Goal: Check status: Check status

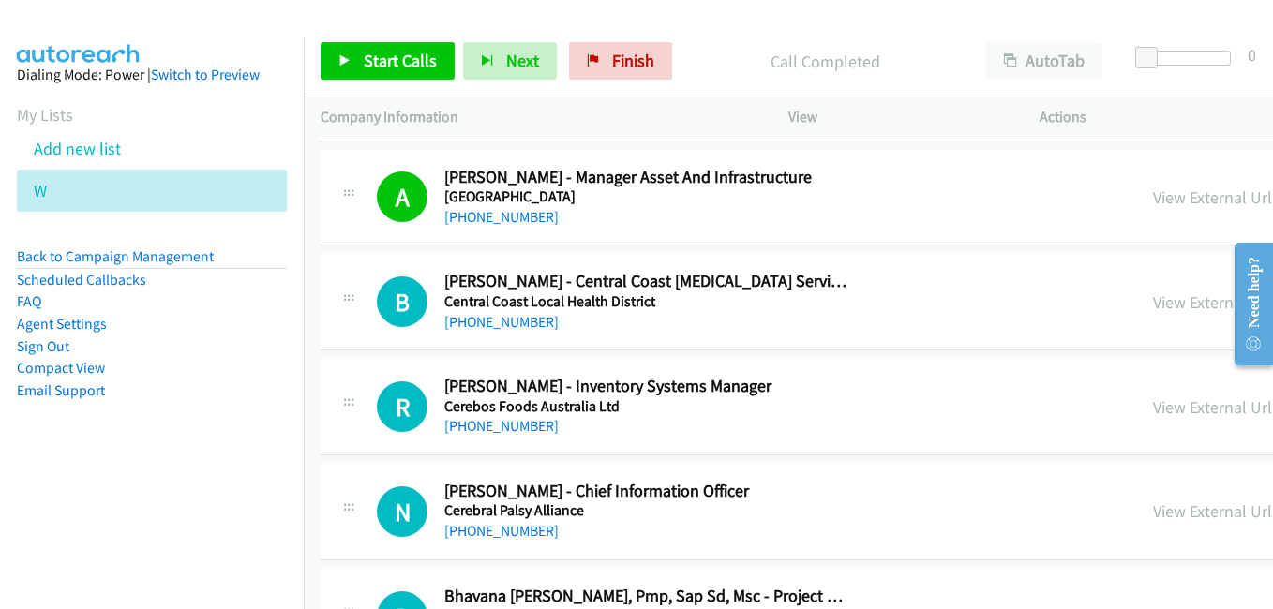
scroll to position [8533, 0]
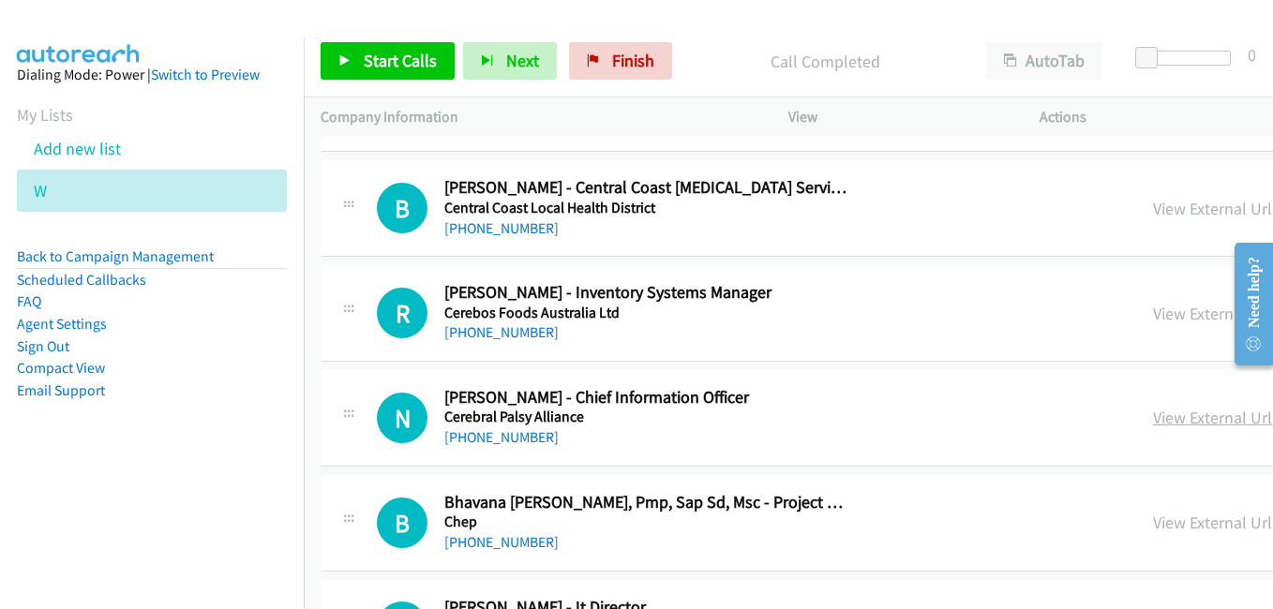
click at [1153, 424] on link "View External Url" at bounding box center [1212, 418] width 119 height 22
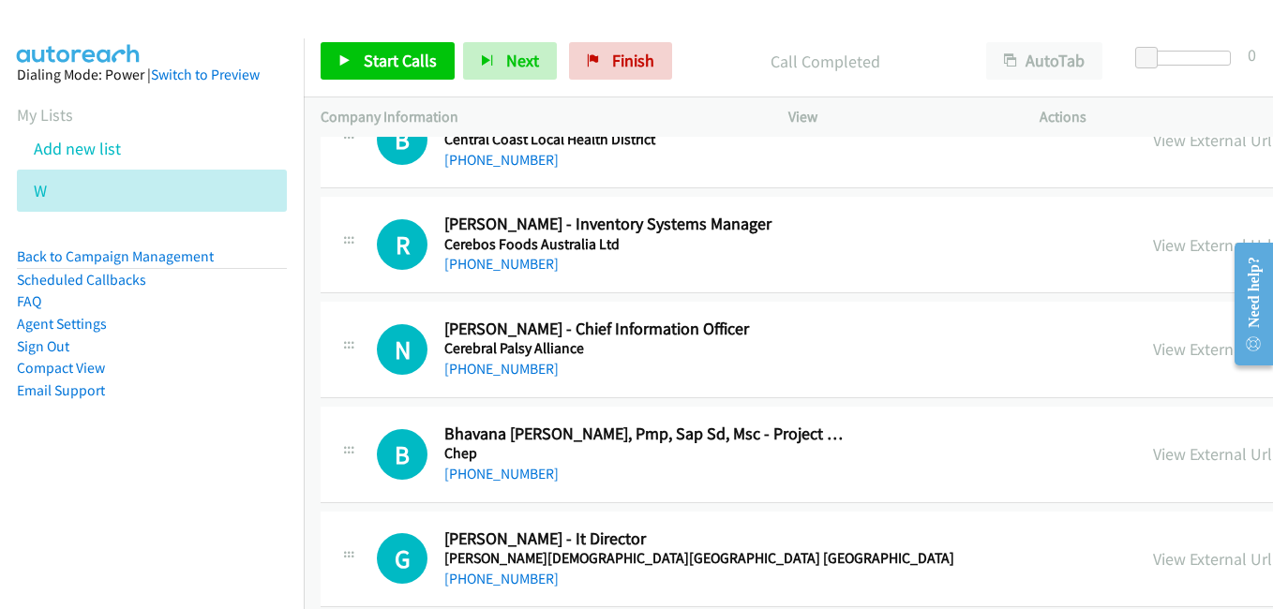
scroll to position [8720, 0]
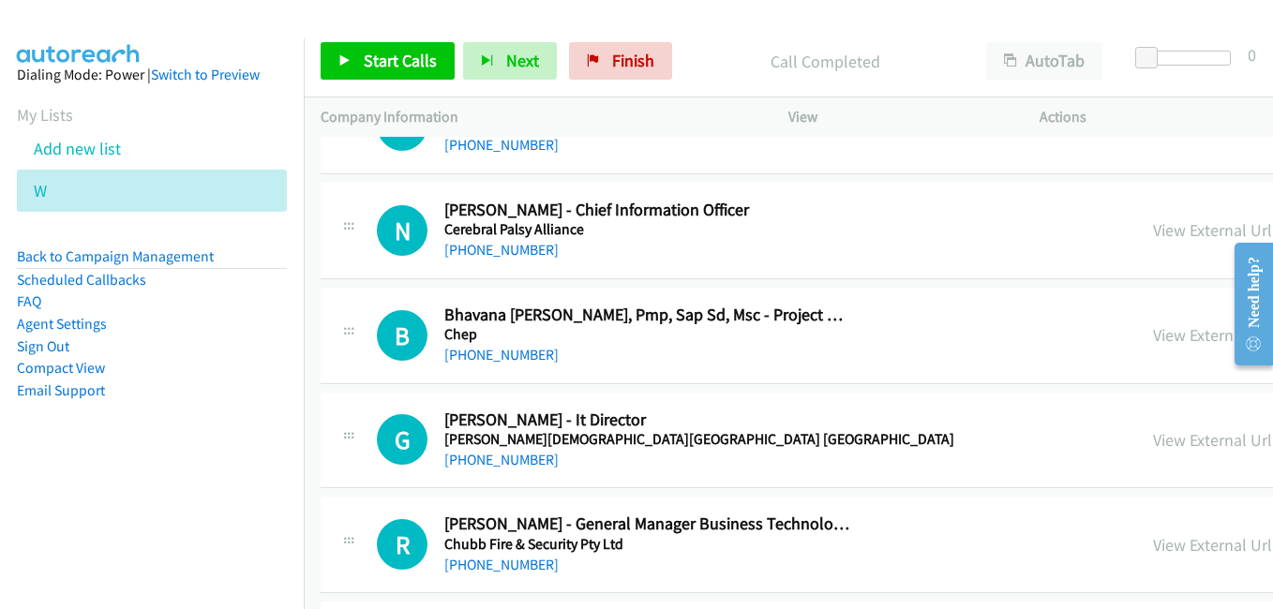
click at [1153, 347] on div "View External Url" at bounding box center [1212, 335] width 119 height 25
click at [1153, 337] on link "View External Url" at bounding box center [1212, 335] width 119 height 22
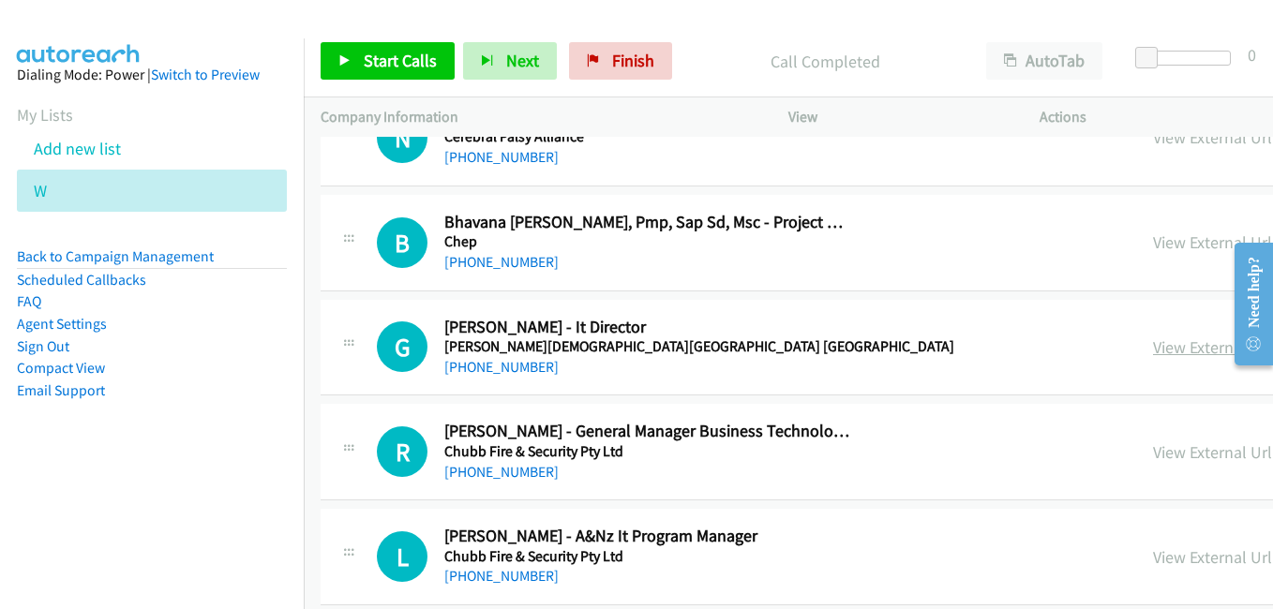
scroll to position [8814, 0]
click at [1153, 342] on link "View External Url" at bounding box center [1212, 347] width 119 height 22
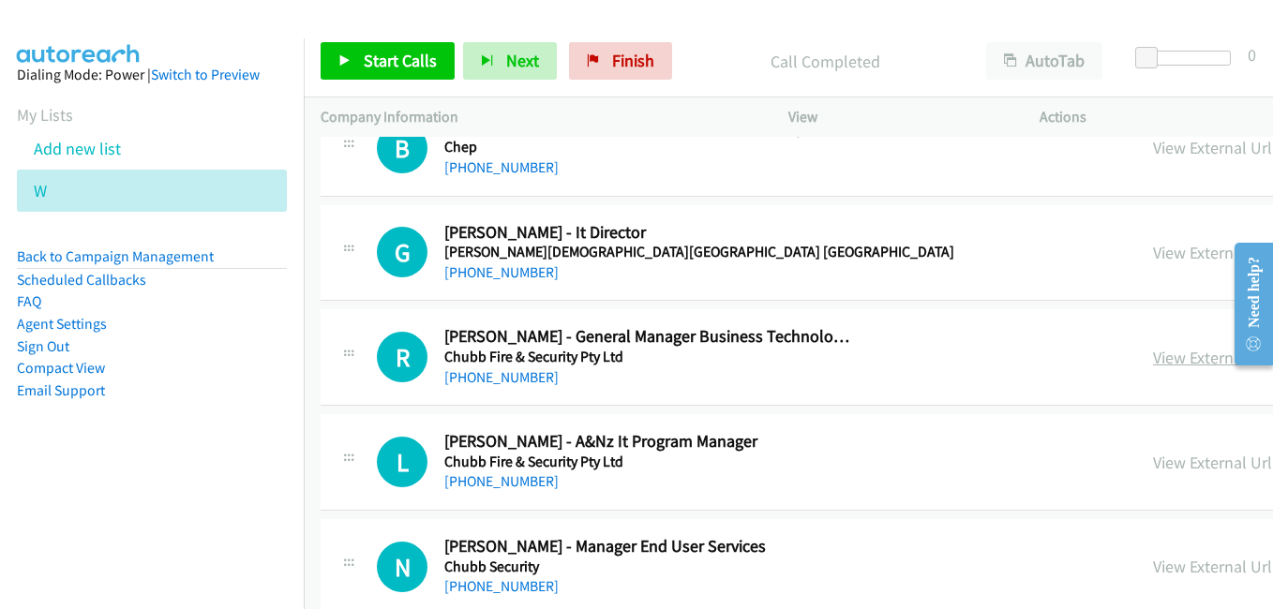
click at [1153, 369] on div "View External Url" at bounding box center [1212, 357] width 119 height 25
click at [1153, 359] on link "View External Url" at bounding box center [1212, 358] width 119 height 22
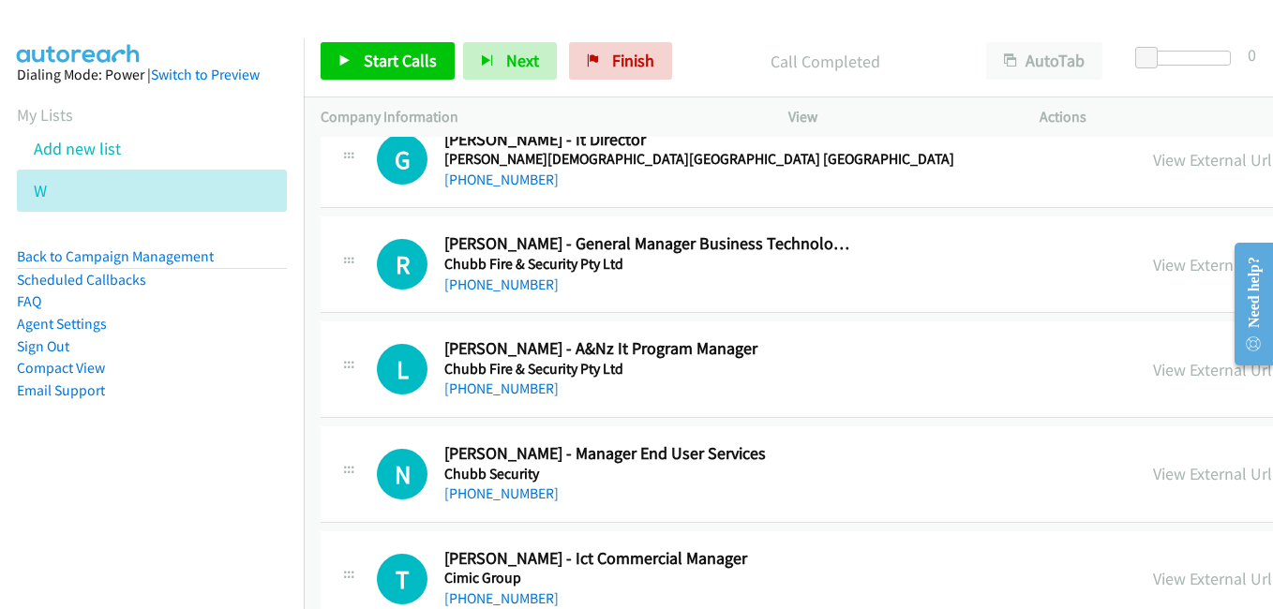
scroll to position [9002, 0]
click at [1153, 362] on link "View External Url" at bounding box center [1212, 369] width 119 height 22
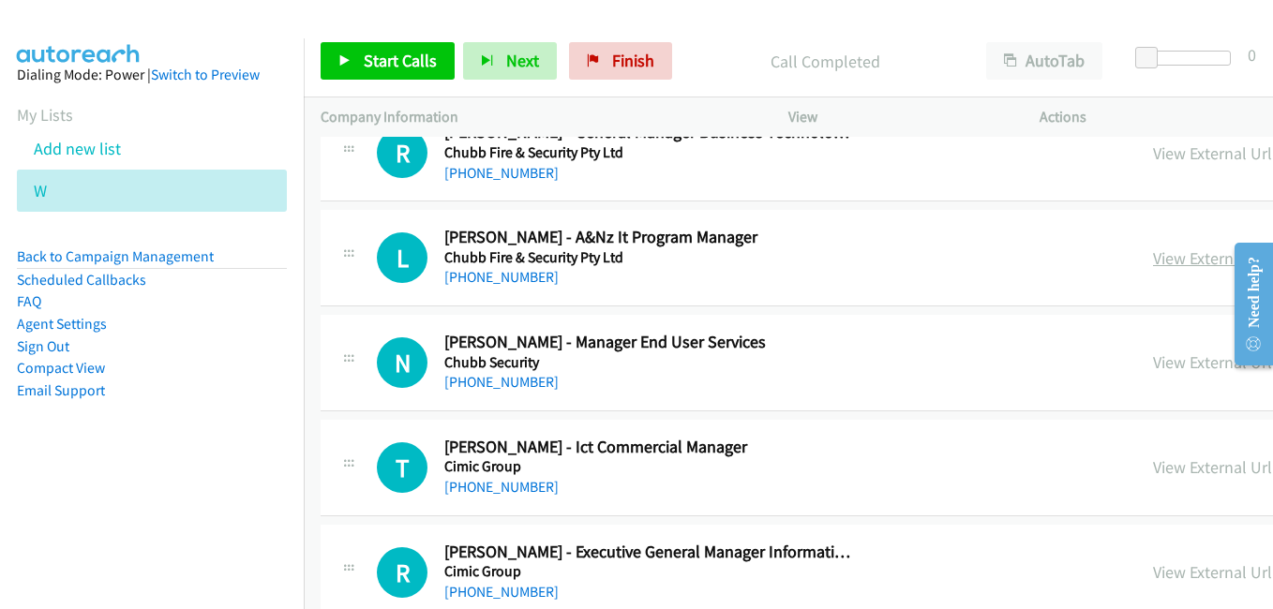
scroll to position [9189, 0]
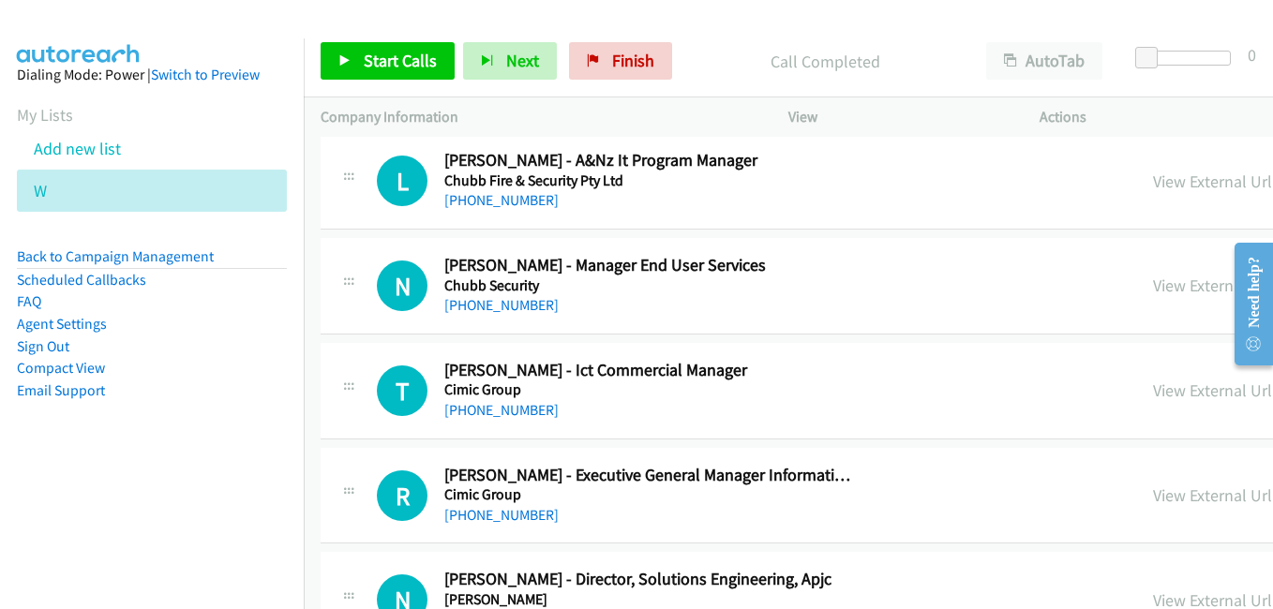
drag, startPoint x: 949, startPoint y: 284, endPoint x: 1014, endPoint y: 330, distance: 79.4
click at [1153, 284] on link "View External Url" at bounding box center [1212, 286] width 119 height 22
drag, startPoint x: 955, startPoint y: 392, endPoint x: 929, endPoint y: 388, distance: 26.5
click at [1153, 392] on link "View External Url" at bounding box center [1212, 391] width 119 height 22
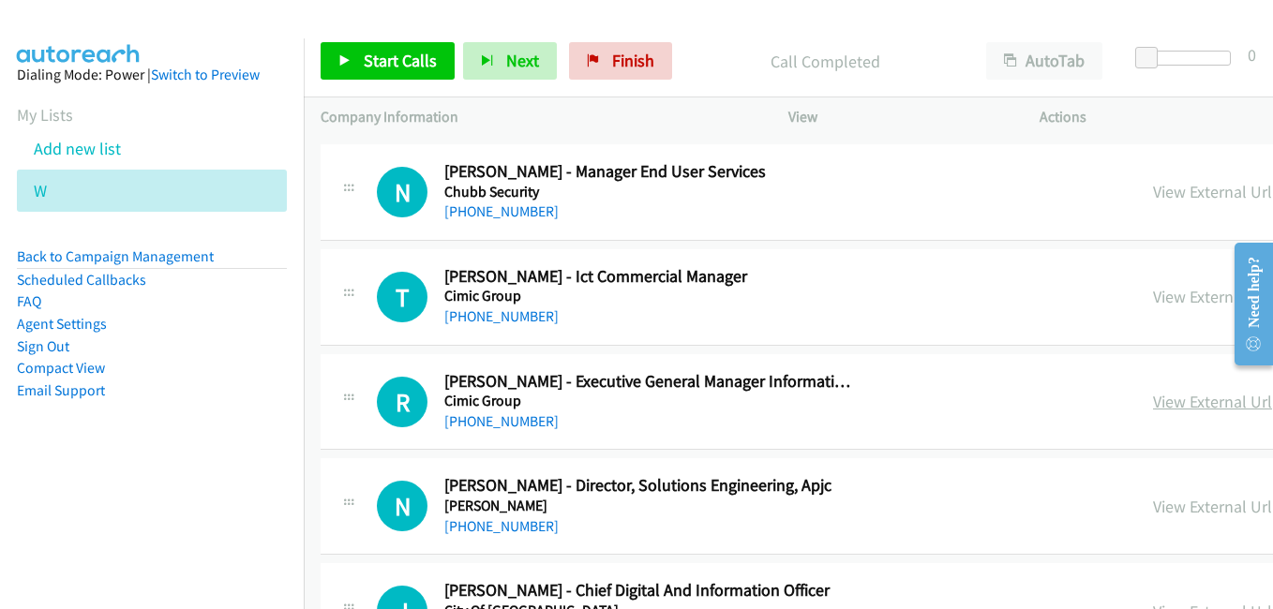
click at [1153, 396] on link "View External Url" at bounding box center [1212, 402] width 119 height 22
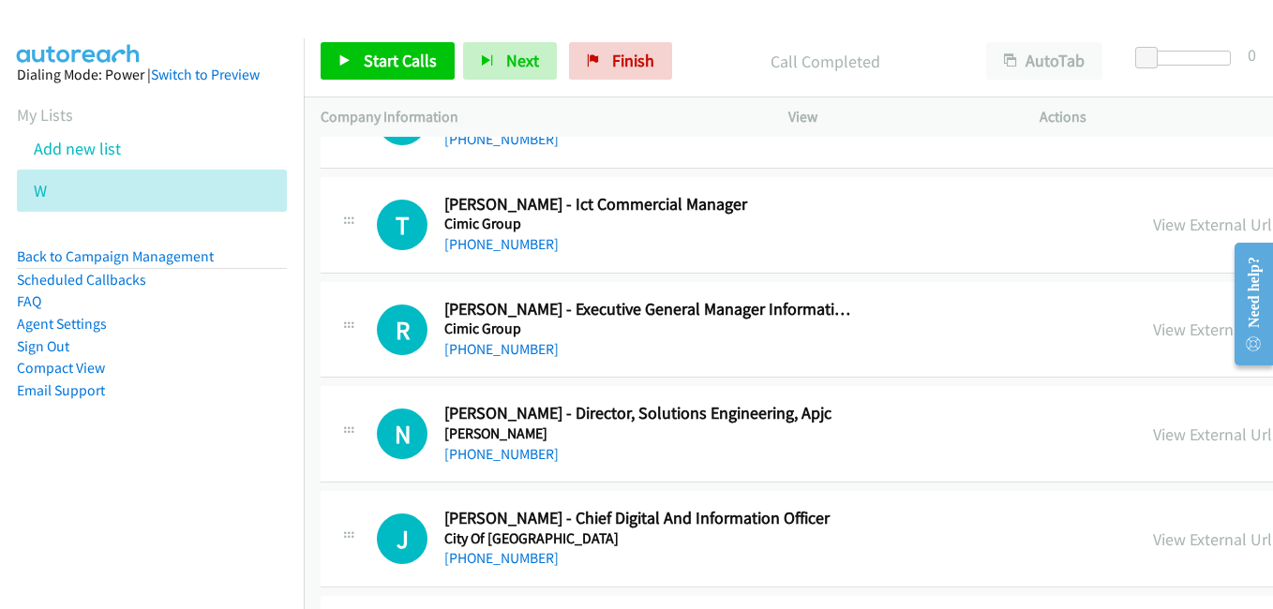
scroll to position [9377, 0]
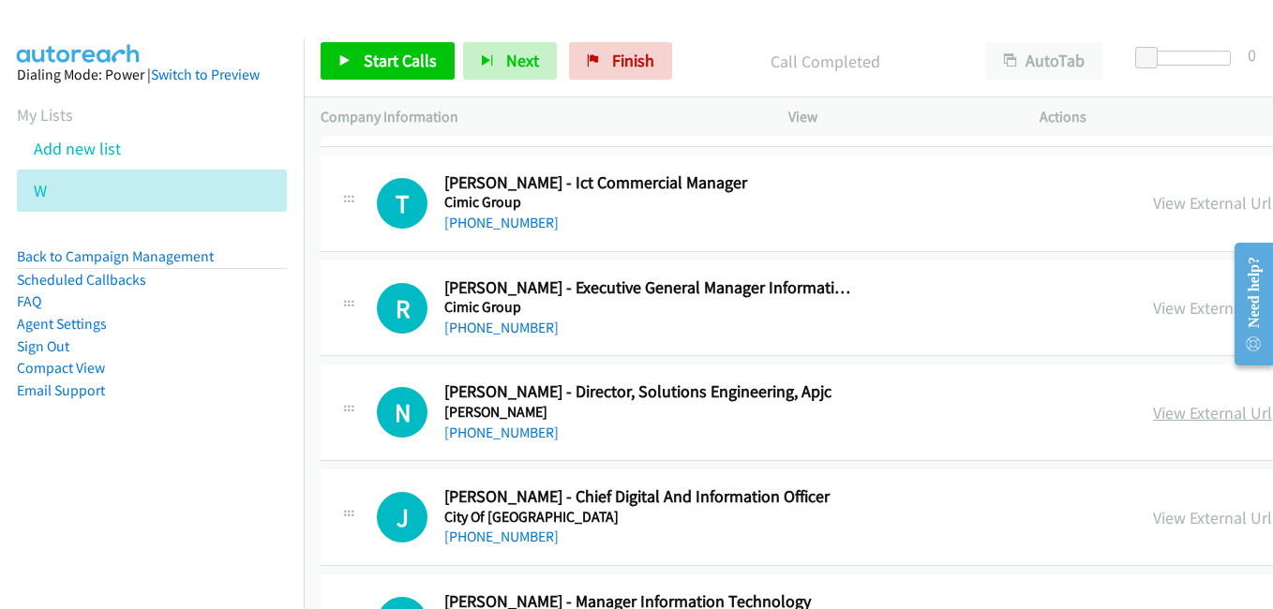
click at [1153, 405] on link "View External Url" at bounding box center [1212, 413] width 119 height 22
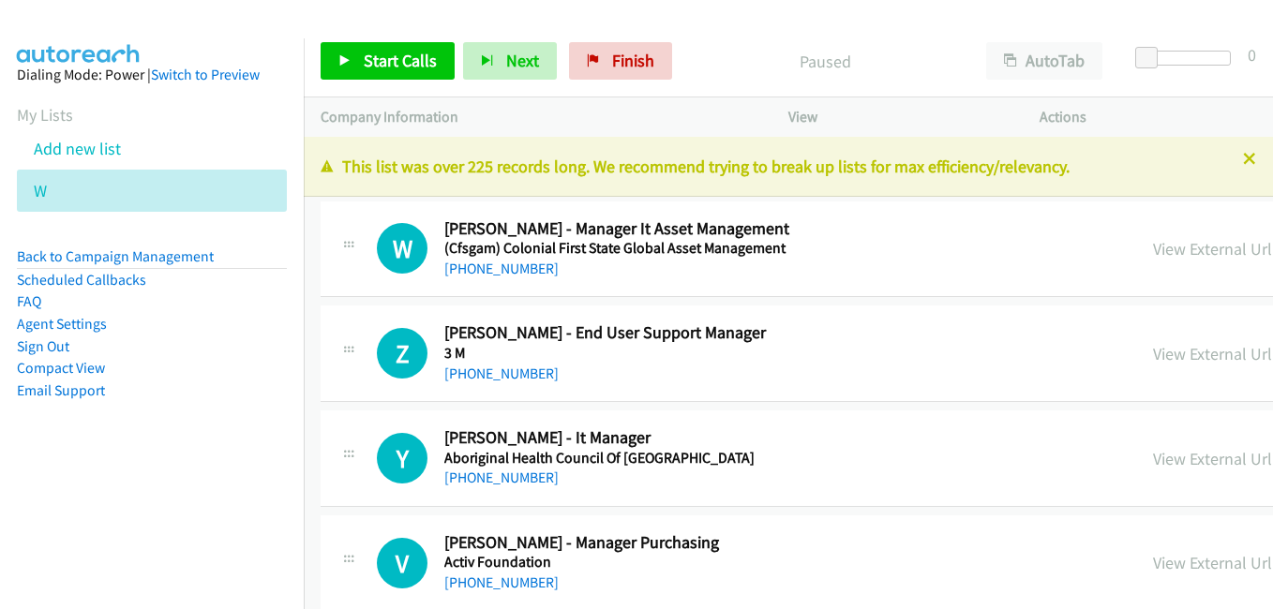
click at [1243, 158] on icon at bounding box center [1249, 160] width 13 height 13
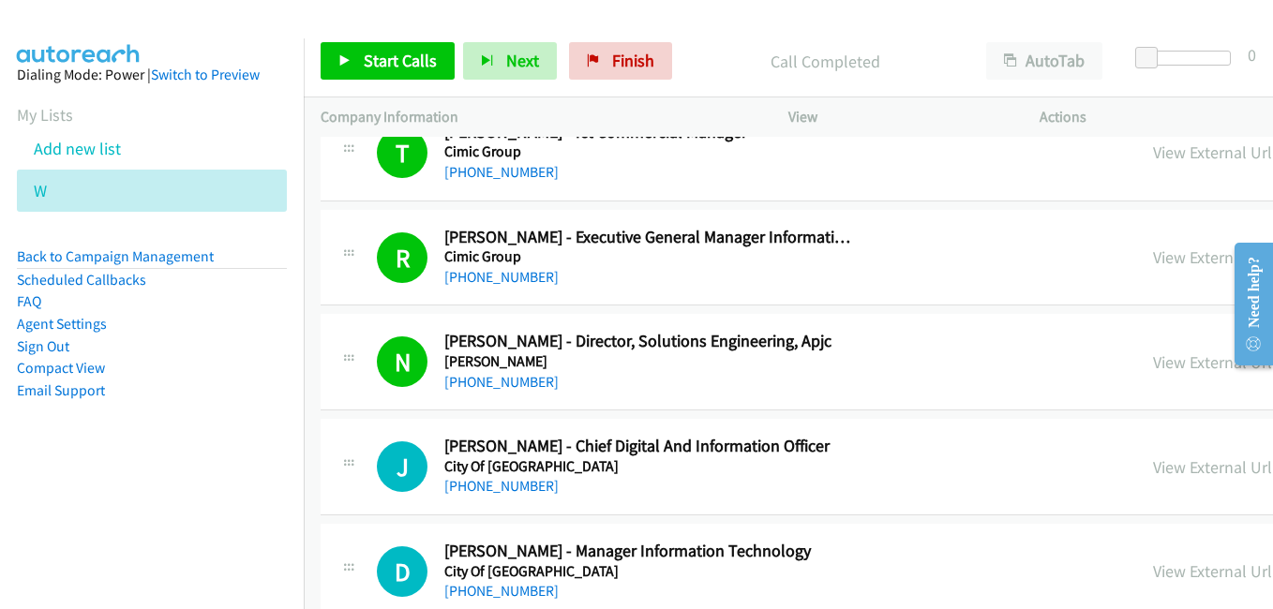
scroll to position [9470, 0]
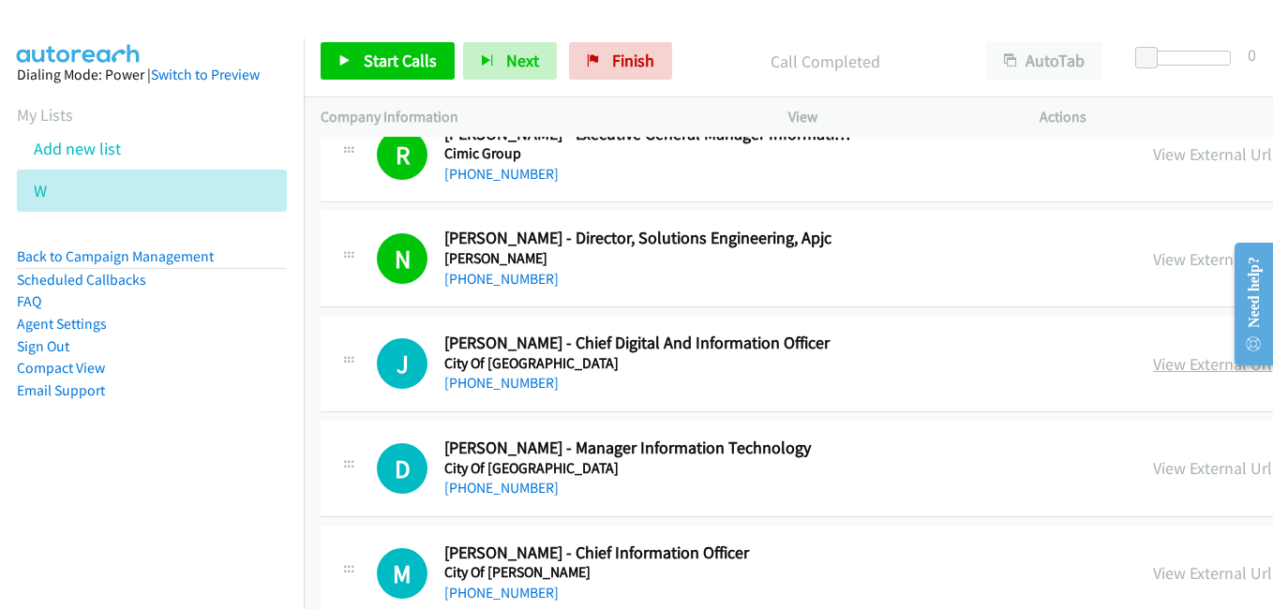
click at [1153, 363] on link "View External Url" at bounding box center [1212, 365] width 119 height 22
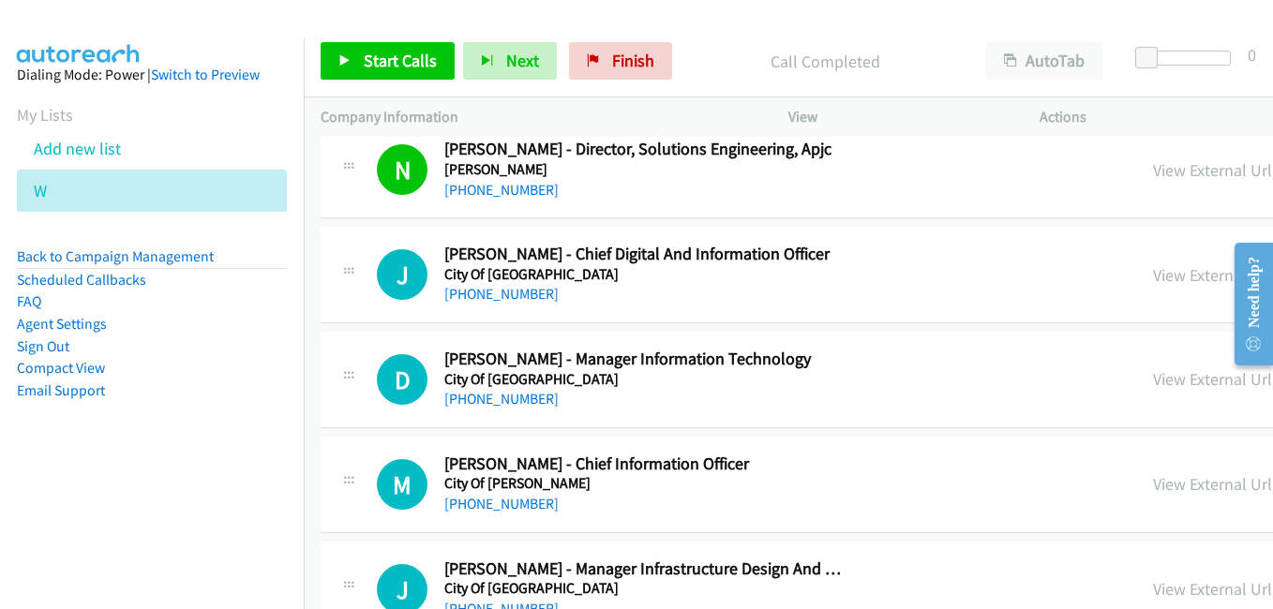
scroll to position [9564, 0]
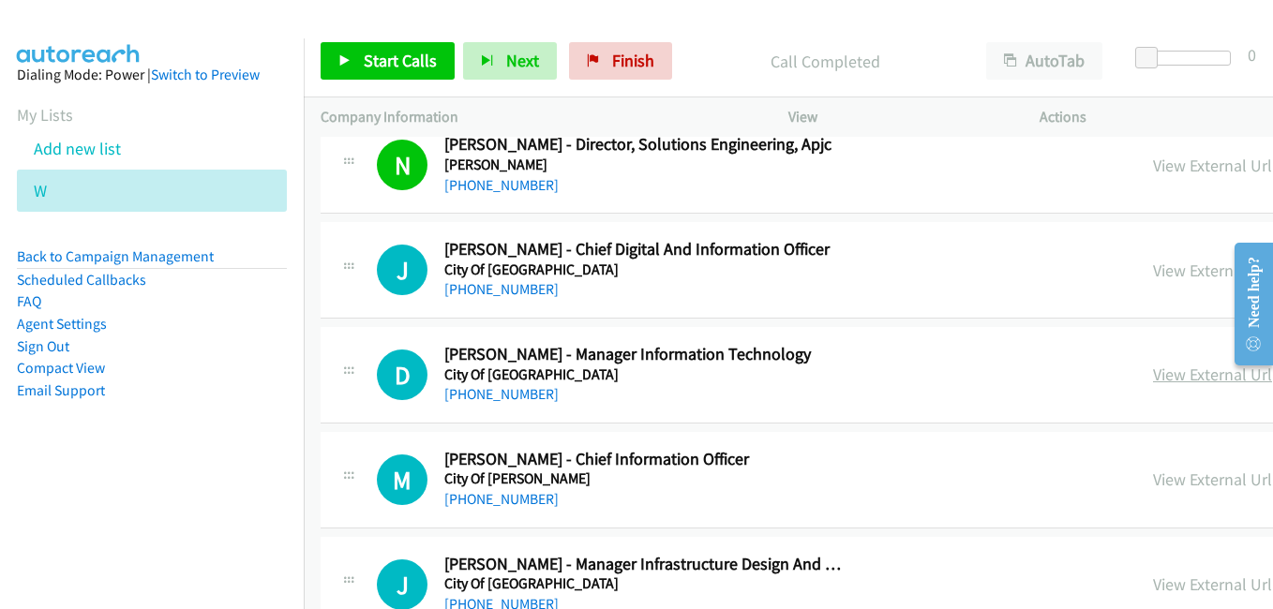
click at [1153, 369] on link "View External Url" at bounding box center [1212, 375] width 119 height 22
drag, startPoint x: 923, startPoint y: 474, endPoint x: 901, endPoint y: 467, distance: 22.8
click at [1153, 474] on link "View External Url" at bounding box center [1212, 480] width 119 height 22
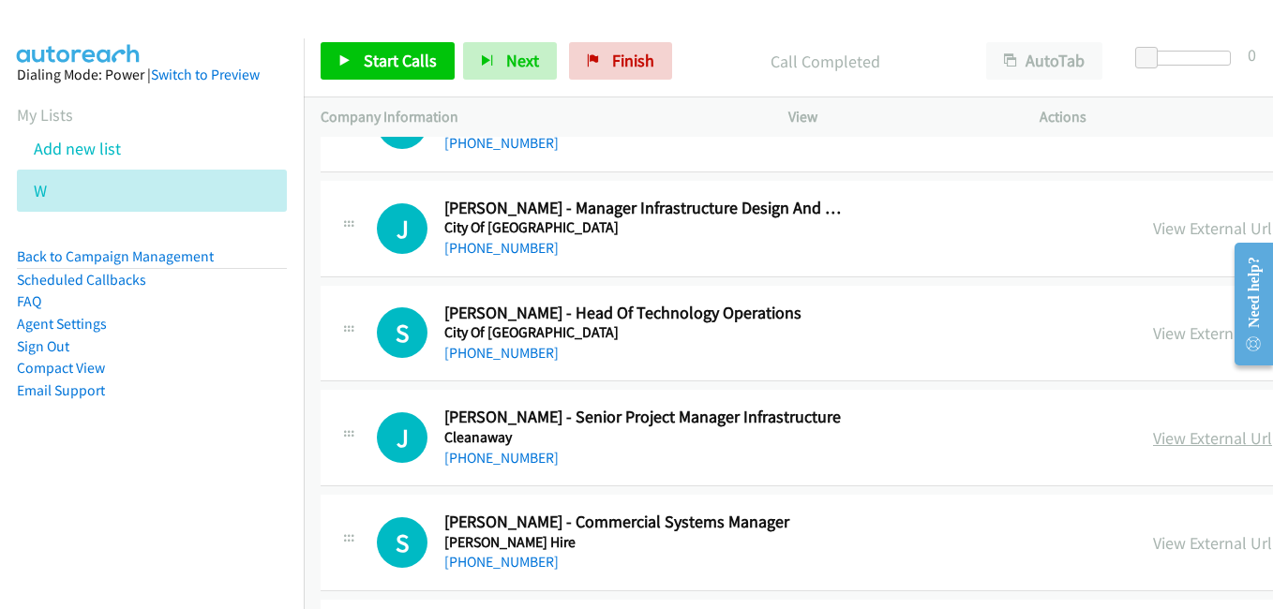
scroll to position [9939, 0]
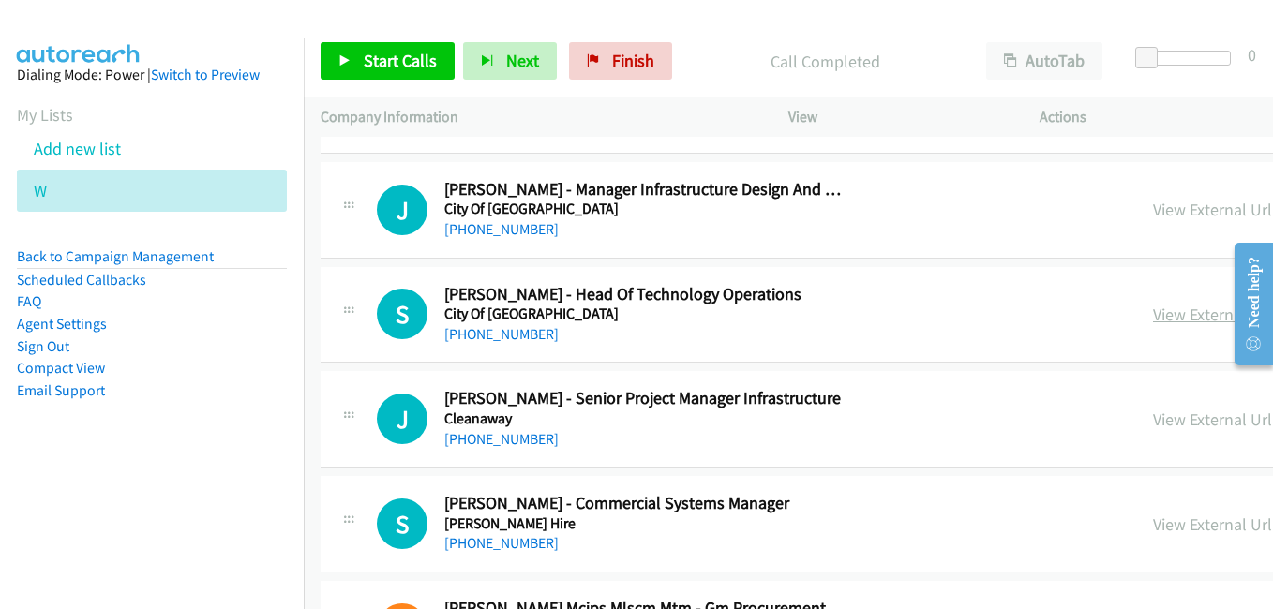
drag, startPoint x: 970, startPoint y: 323, endPoint x: 957, endPoint y: 320, distance: 13.4
click at [1153, 323] on link "View External Url" at bounding box center [1212, 315] width 119 height 22
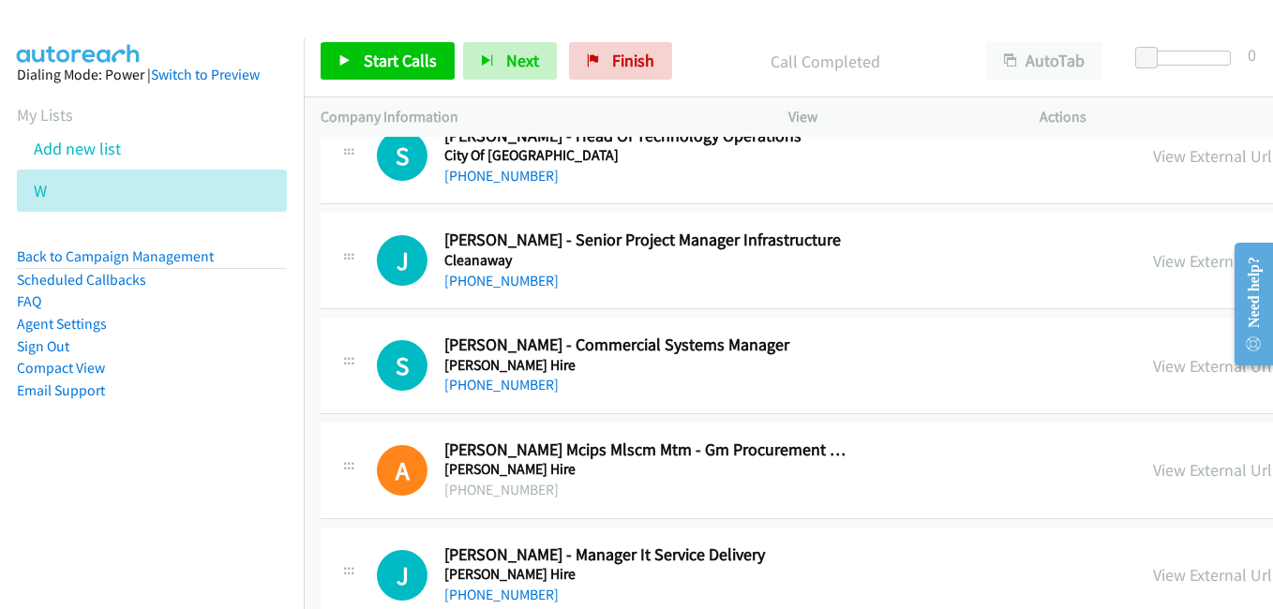
scroll to position [10127, 0]
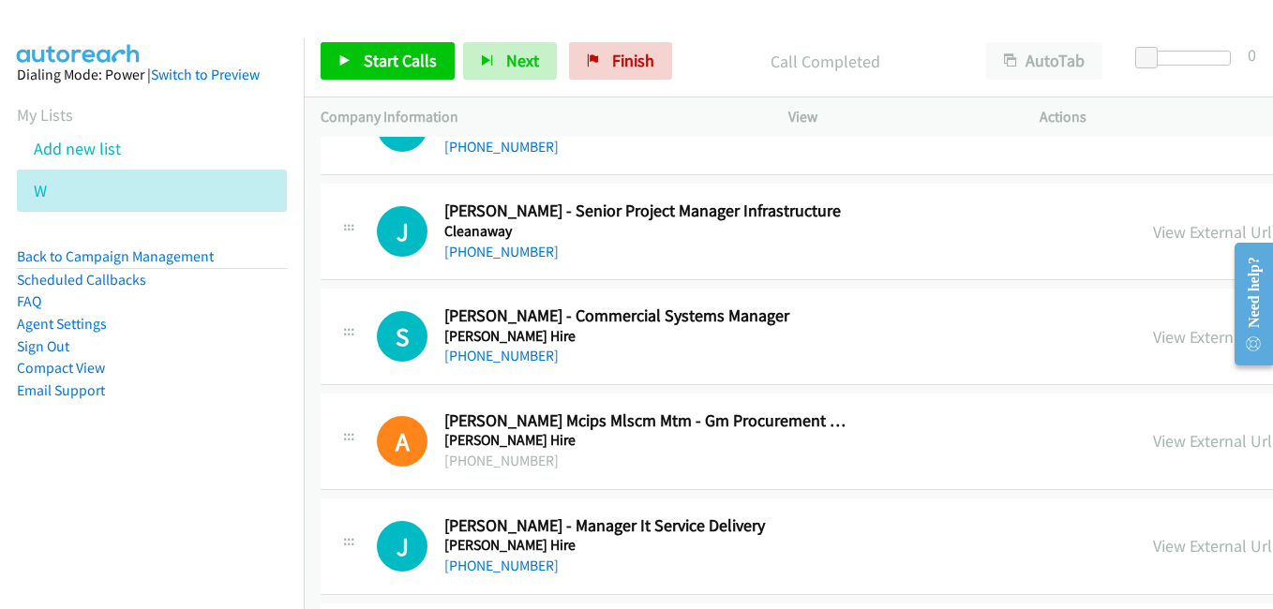
drag, startPoint x: 942, startPoint y: 329, endPoint x: 906, endPoint y: 322, distance: 37.3
click at [1153, 329] on link "View External Url" at bounding box center [1212, 337] width 119 height 22
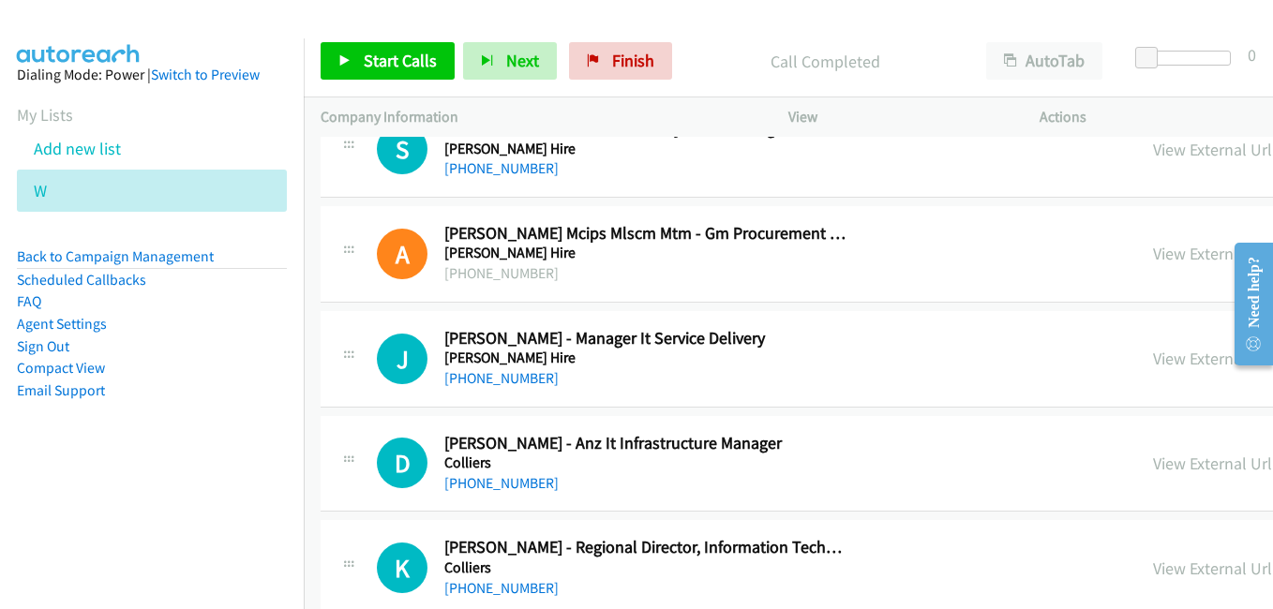
drag, startPoint x: 970, startPoint y: 355, endPoint x: 578, endPoint y: 133, distance: 450.6
click at [1153, 355] on link "View External Url" at bounding box center [1212, 359] width 119 height 22
click at [1153, 463] on link "View External Url" at bounding box center [1212, 464] width 119 height 22
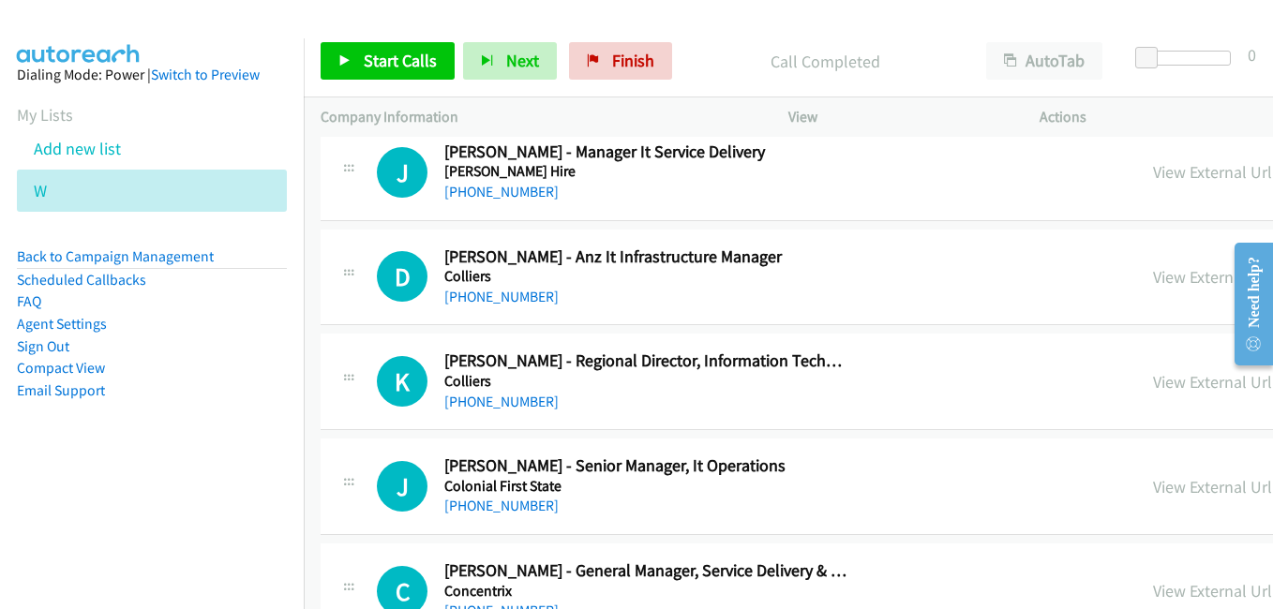
scroll to position [10502, 0]
click at [1153, 375] on link "View External Url" at bounding box center [1212, 381] width 119 height 22
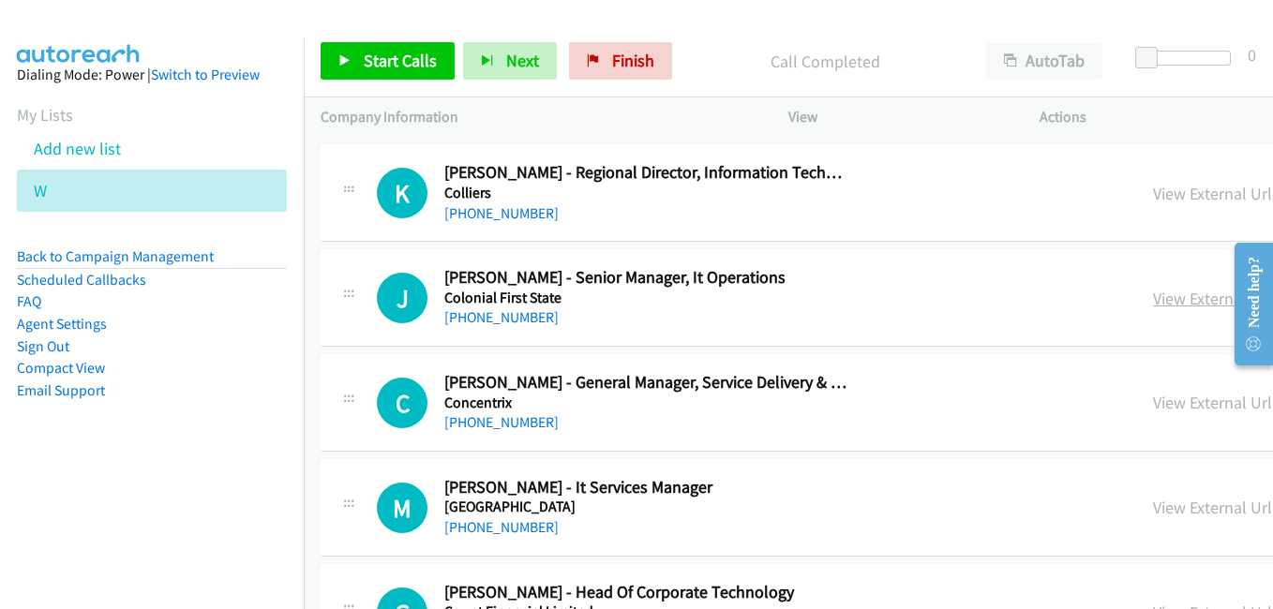
click at [1153, 302] on link "View External Url" at bounding box center [1212, 299] width 119 height 22
click at [1153, 505] on link "View External Url" at bounding box center [1212, 508] width 119 height 22
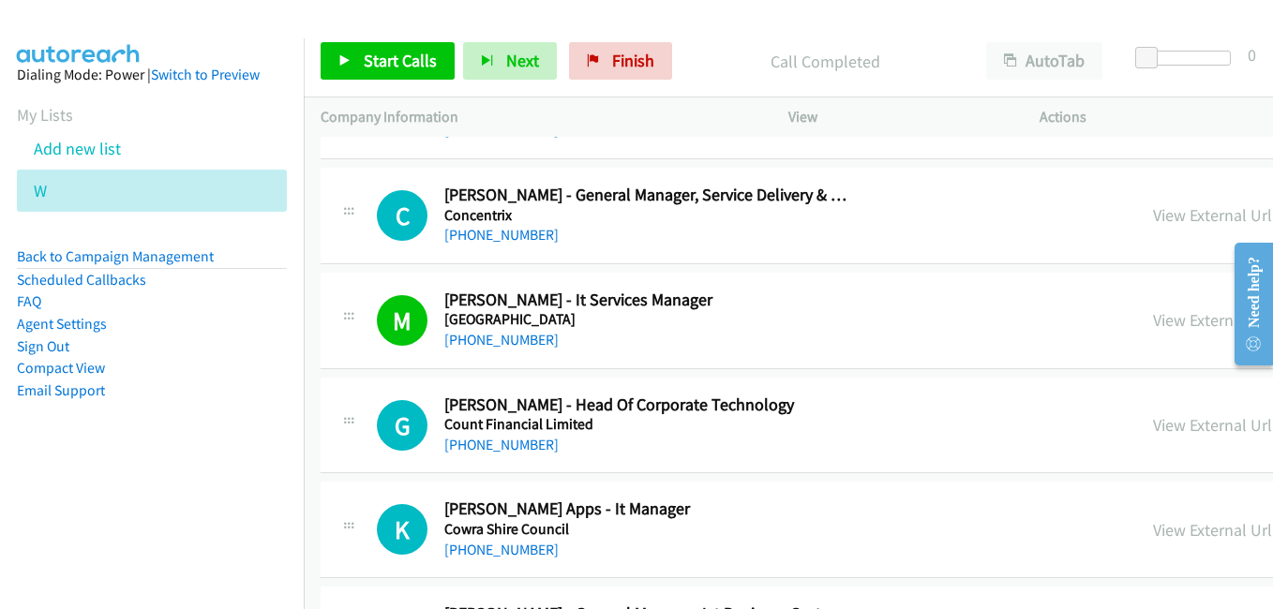
scroll to position [10971, 0]
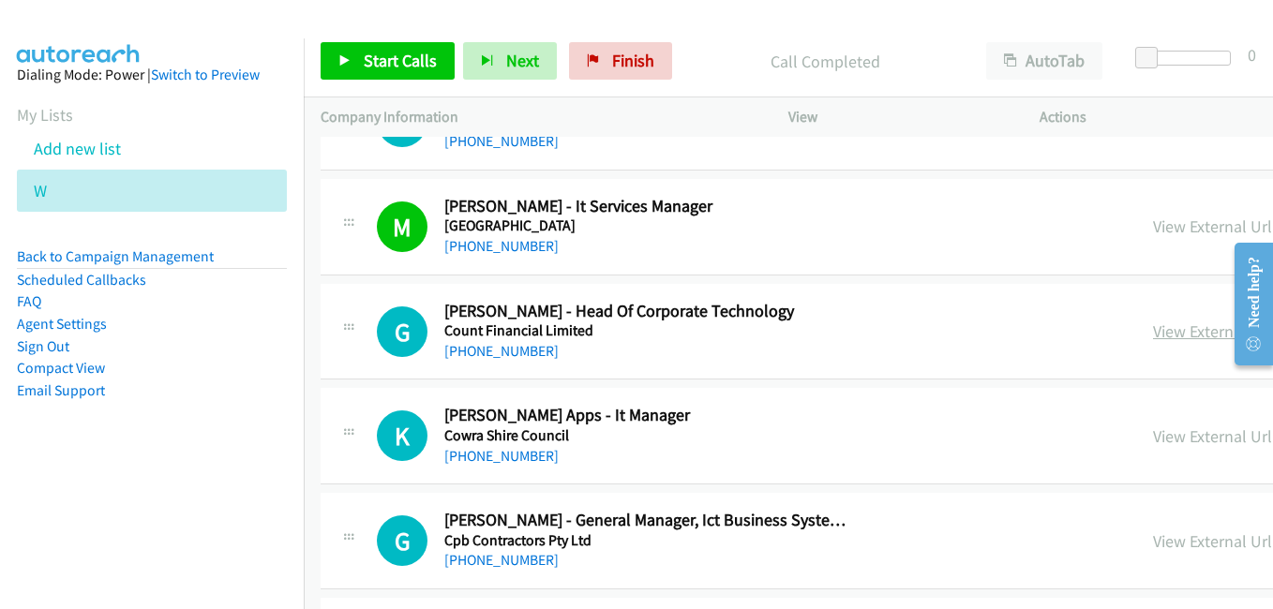
click at [1153, 333] on link "View External Url" at bounding box center [1212, 332] width 119 height 22
click at [1153, 434] on link "View External Url" at bounding box center [1212, 437] width 119 height 22
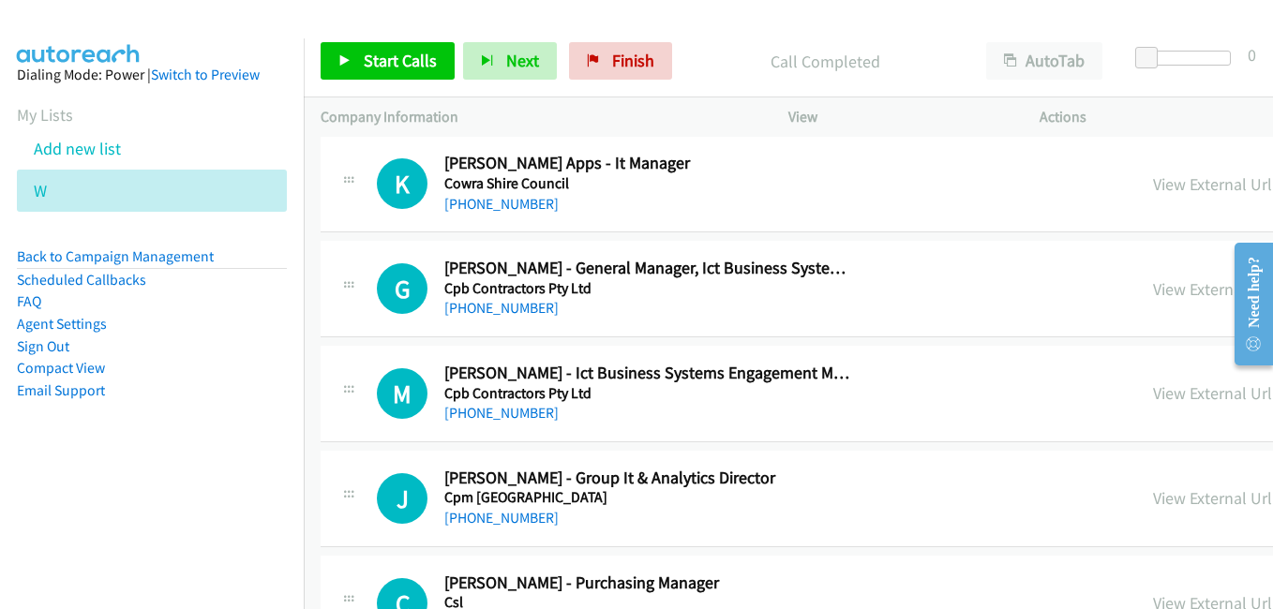
scroll to position [11252, 0]
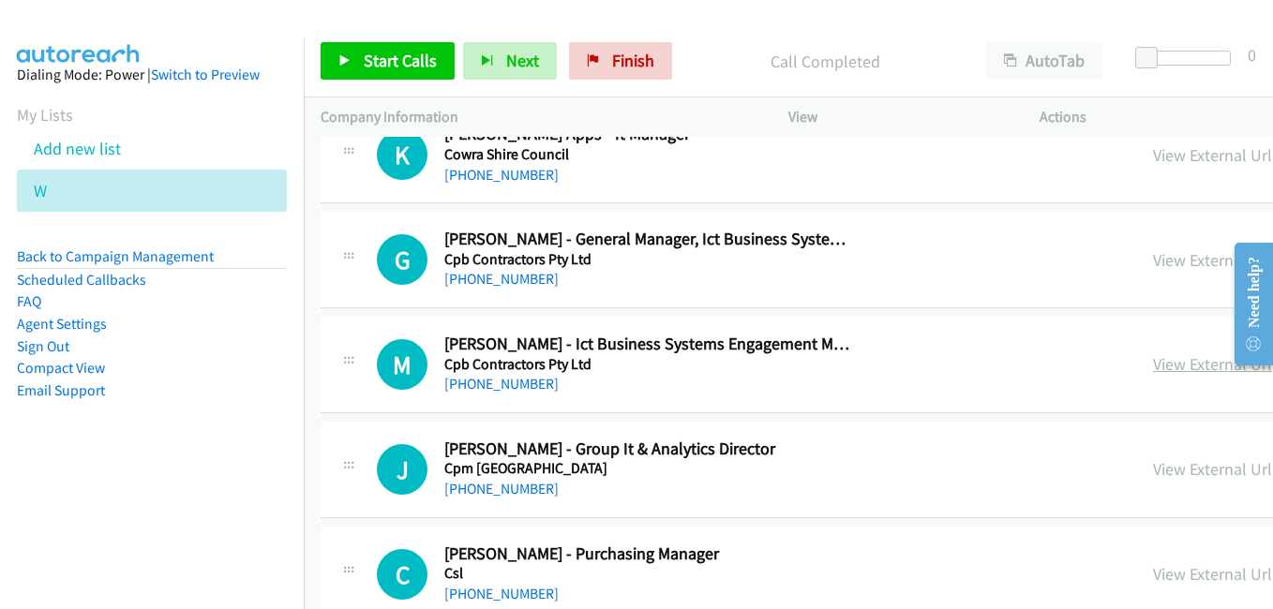
click at [1153, 370] on link "View External Url" at bounding box center [1212, 365] width 119 height 22
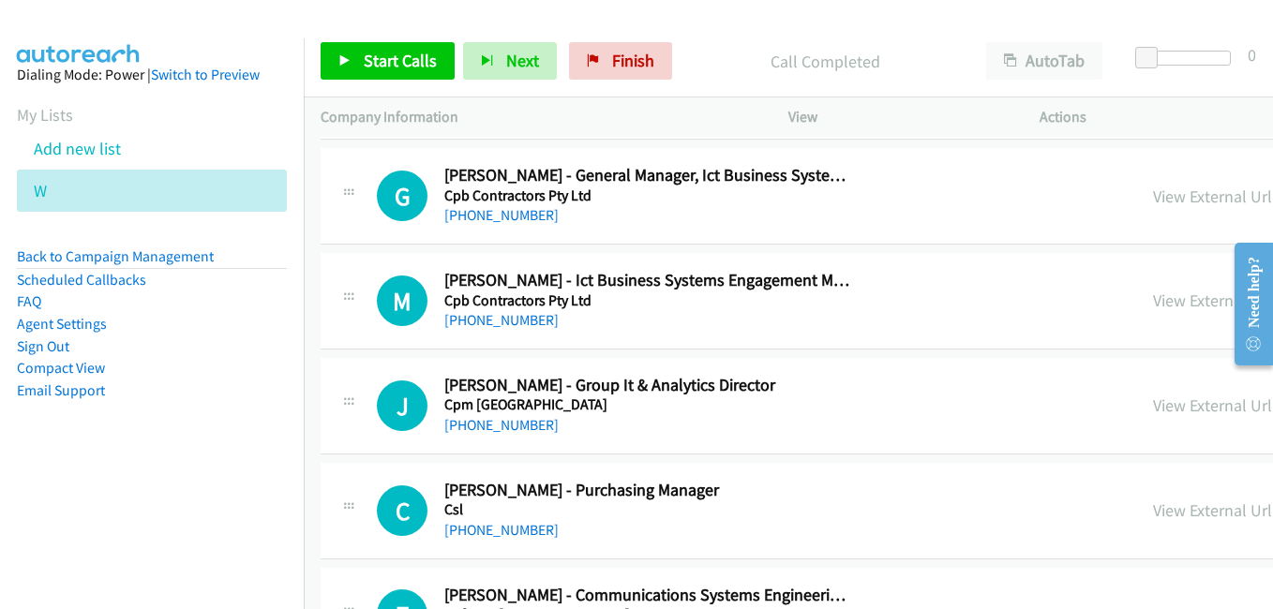
scroll to position [11346, 0]
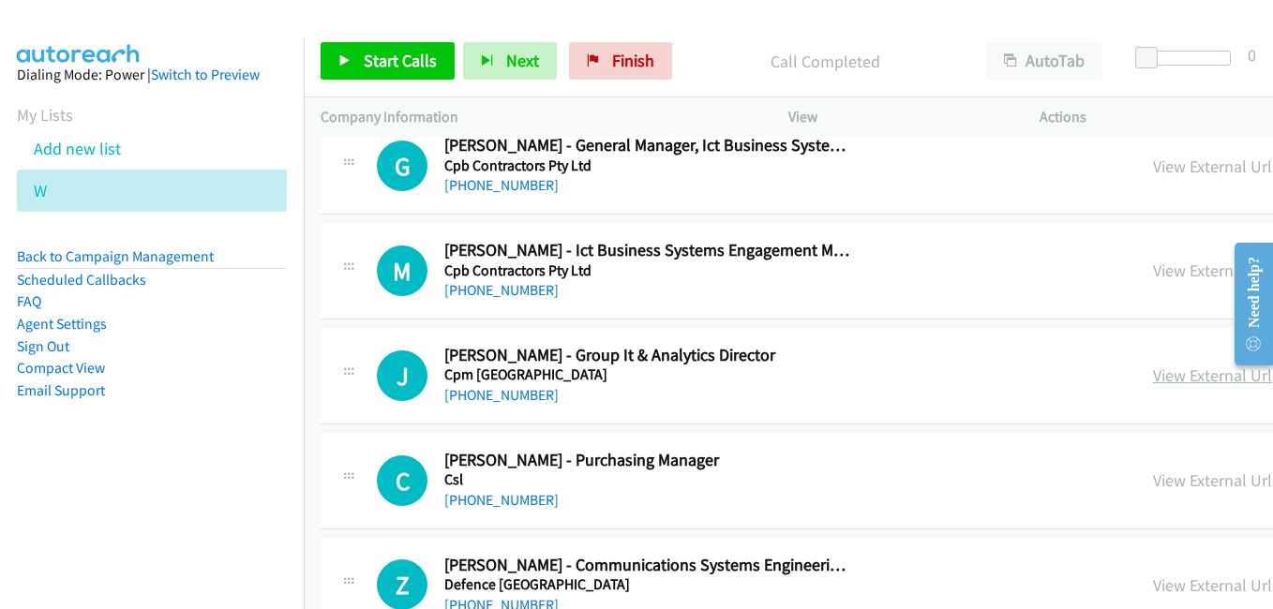
drag, startPoint x: 960, startPoint y: 377, endPoint x: 972, endPoint y: 379, distance: 12.3
click at [1153, 377] on link "View External Url" at bounding box center [1212, 376] width 119 height 22
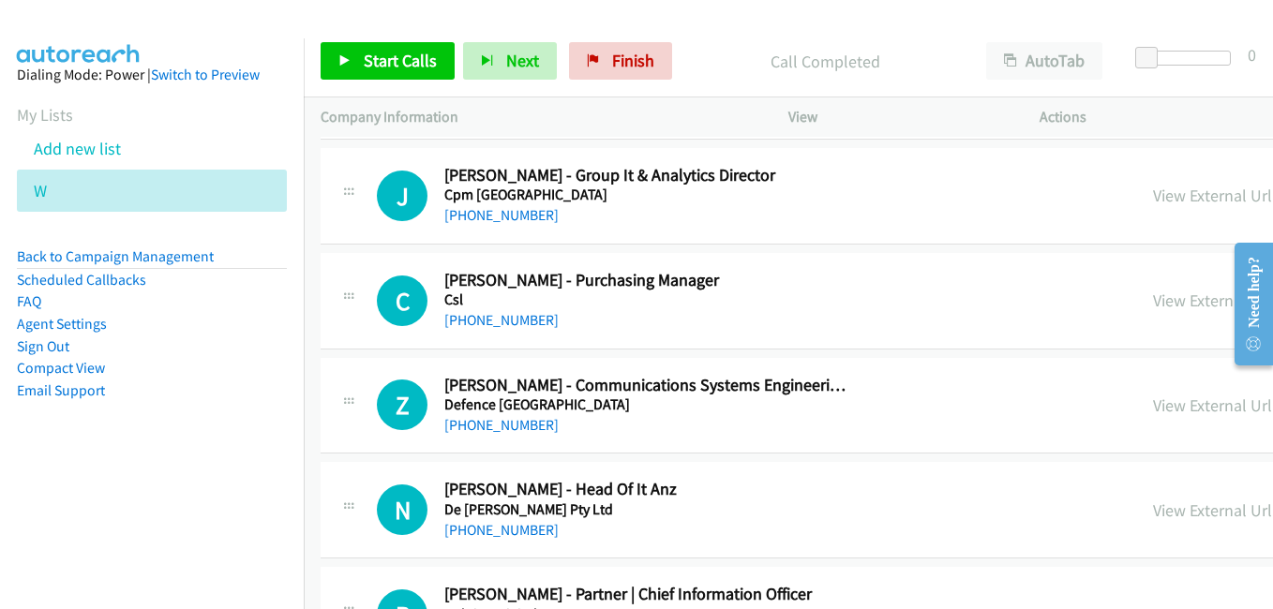
scroll to position [11533, 0]
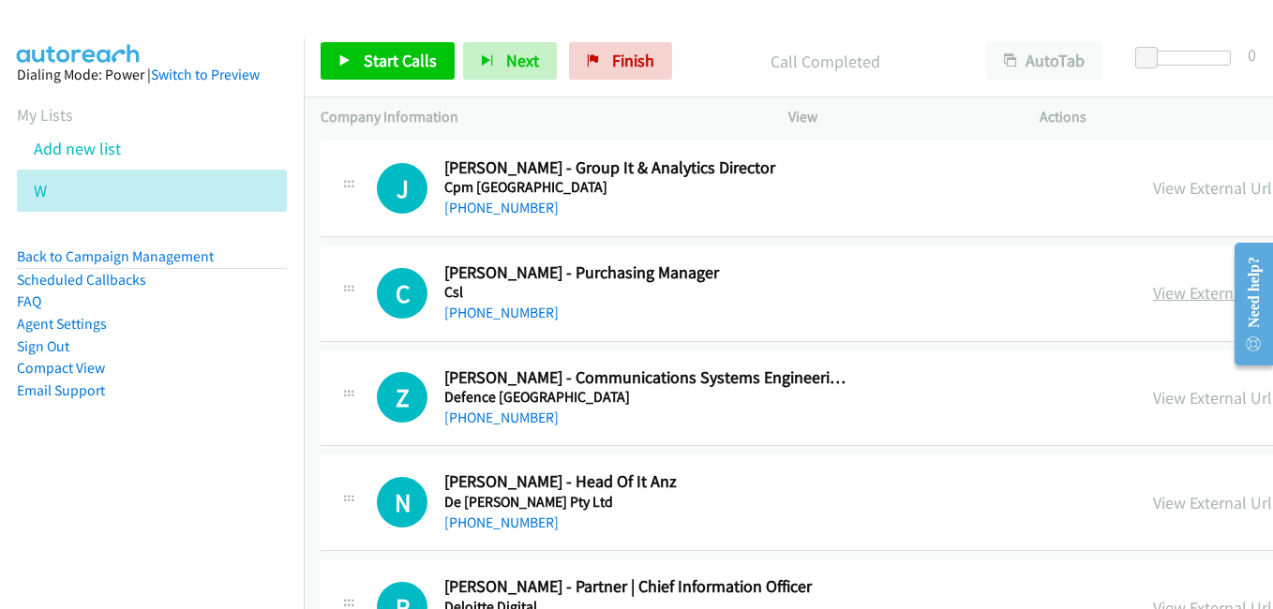
click at [1153, 295] on link "View External Url" at bounding box center [1212, 293] width 119 height 22
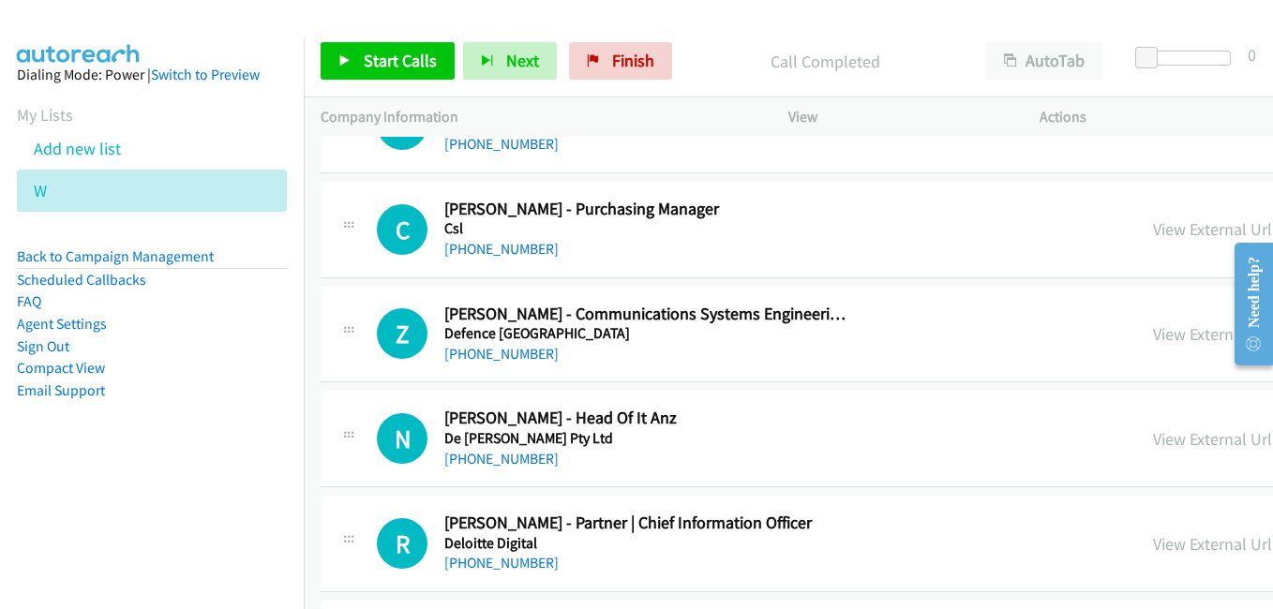
scroll to position [11627, 0]
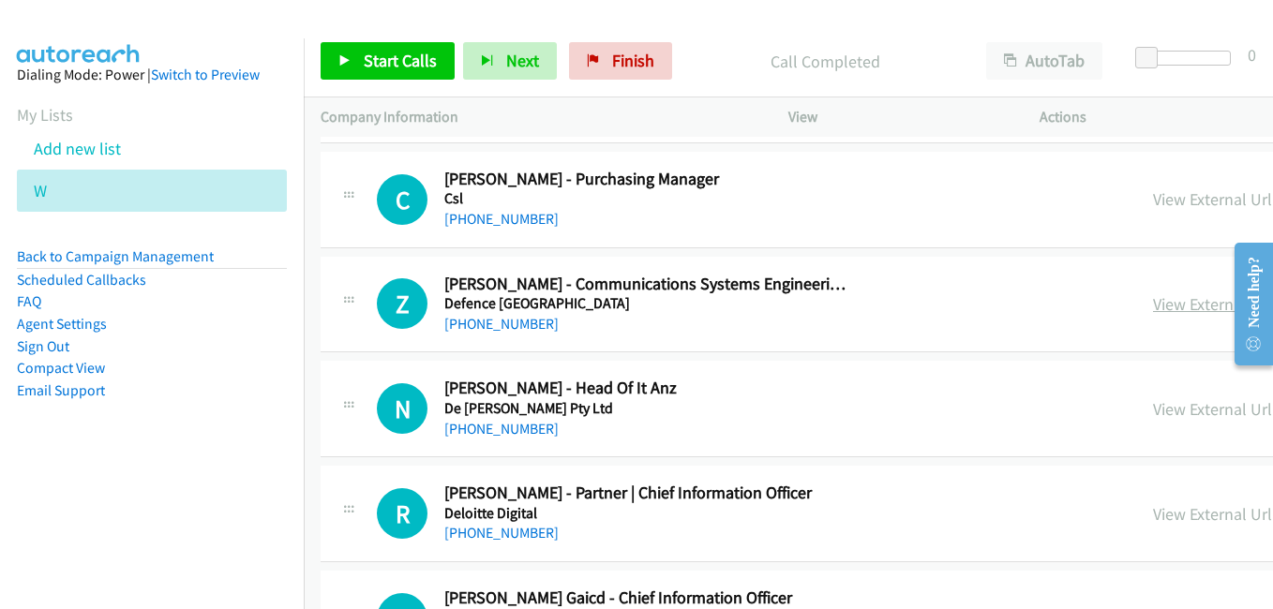
click at [1153, 300] on link "View External Url" at bounding box center [1212, 304] width 119 height 22
click at [1153, 406] on link "View External Url" at bounding box center [1212, 410] width 119 height 22
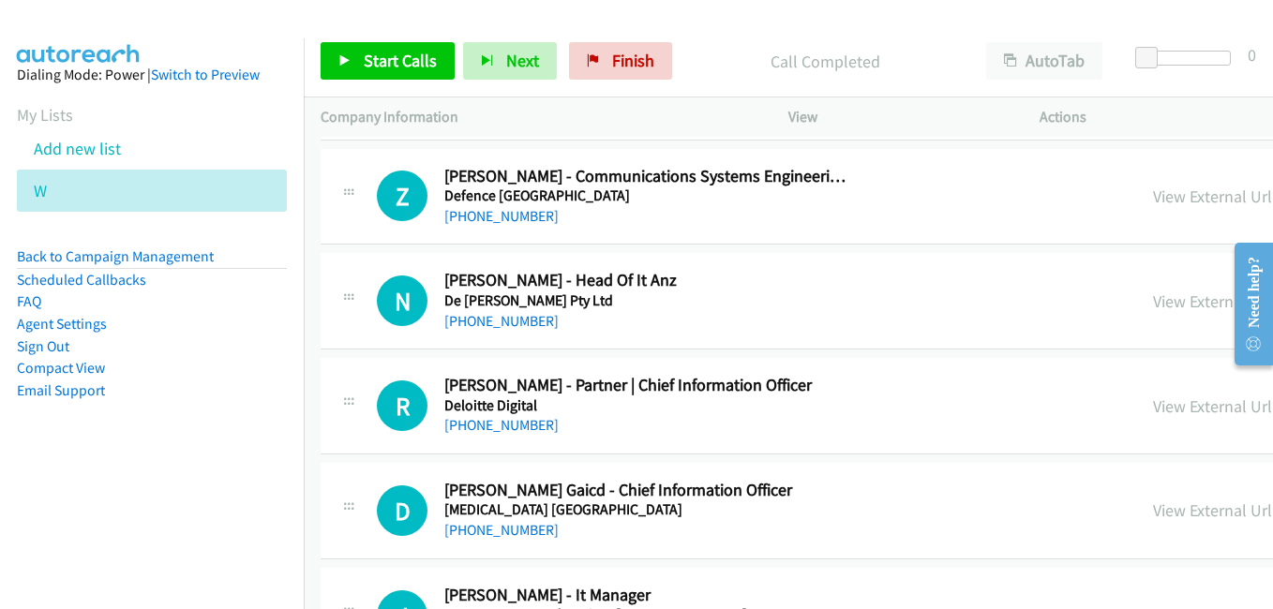
scroll to position [11815, 0]
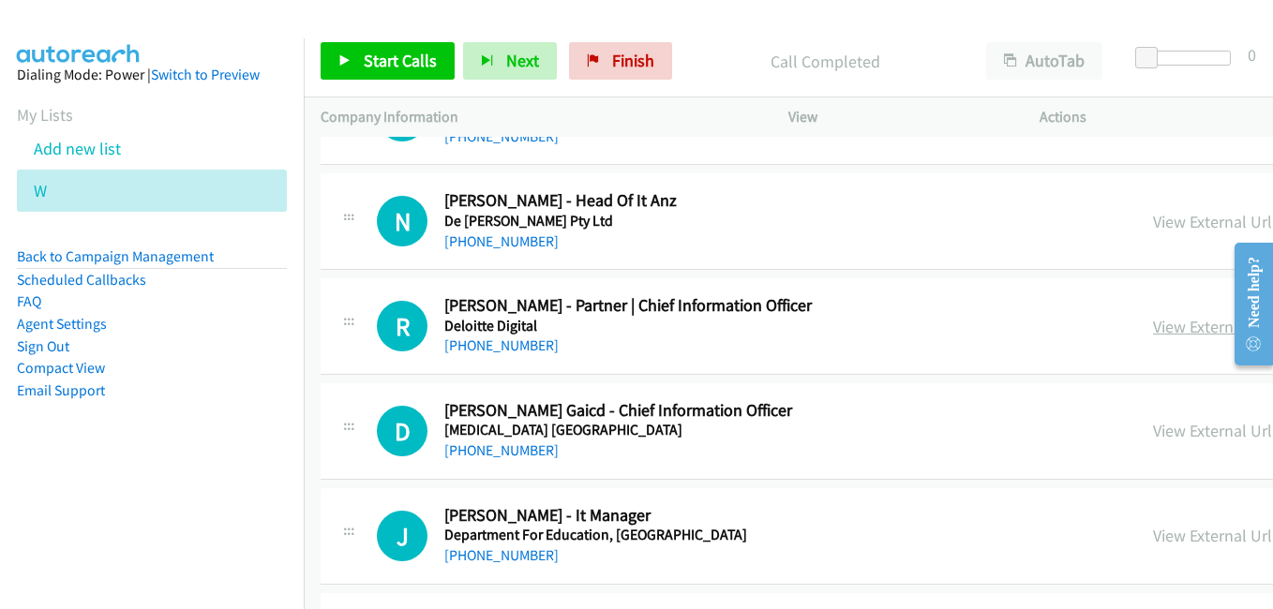
click at [1153, 324] on link "View External Url" at bounding box center [1212, 327] width 119 height 22
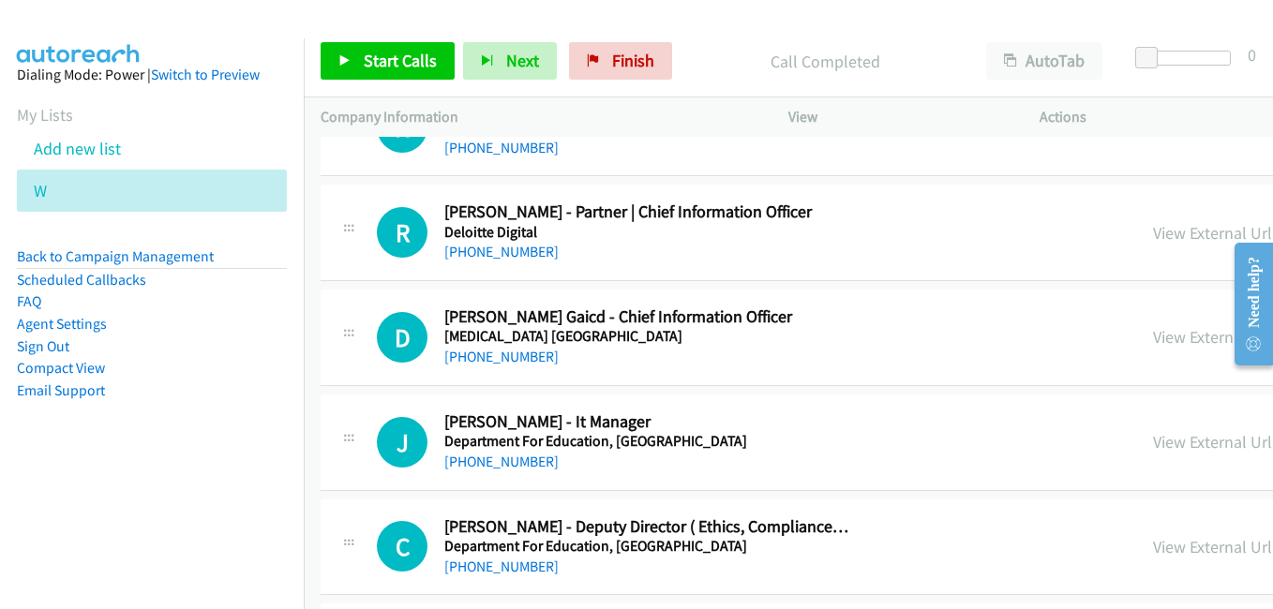
drag, startPoint x: 968, startPoint y: 337, endPoint x: 1090, endPoint y: 404, distance: 139.3
click at [1153, 337] on link "View External Url" at bounding box center [1212, 337] width 119 height 22
click at [1153, 443] on link "View External Url" at bounding box center [1212, 442] width 119 height 22
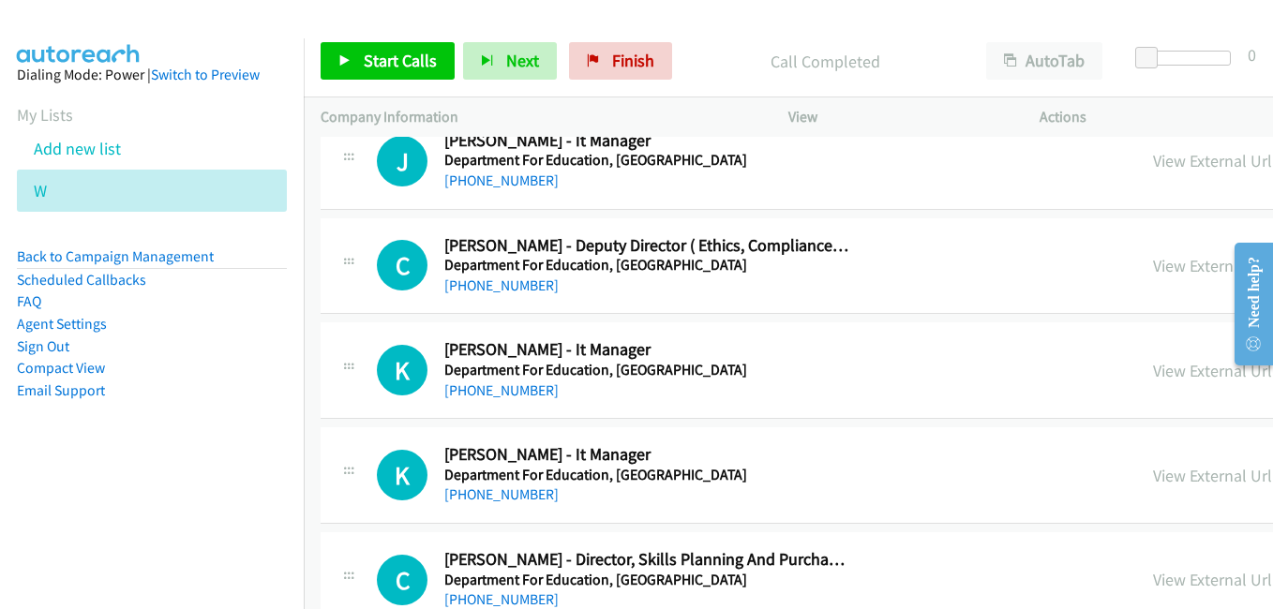
scroll to position [12283, 0]
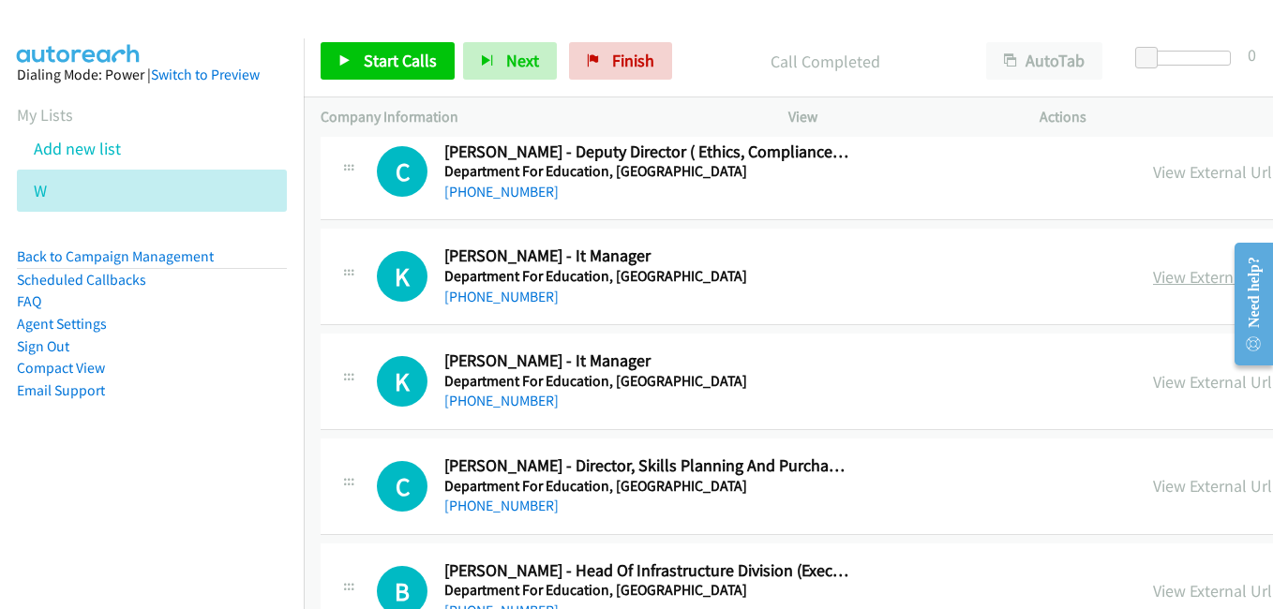
click at [1153, 278] on link "View External Url" at bounding box center [1212, 277] width 119 height 22
drag, startPoint x: 945, startPoint y: 383, endPoint x: 976, endPoint y: 389, distance: 31.6
click at [1153, 383] on link "View External Url" at bounding box center [1212, 382] width 119 height 22
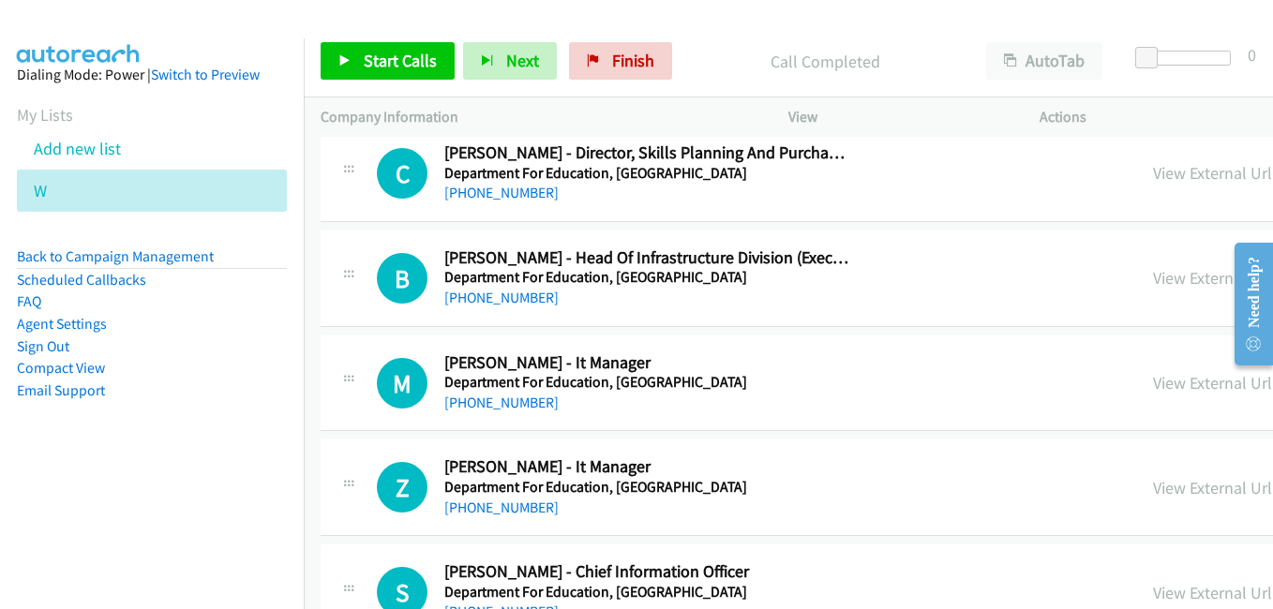
scroll to position [12659, 0]
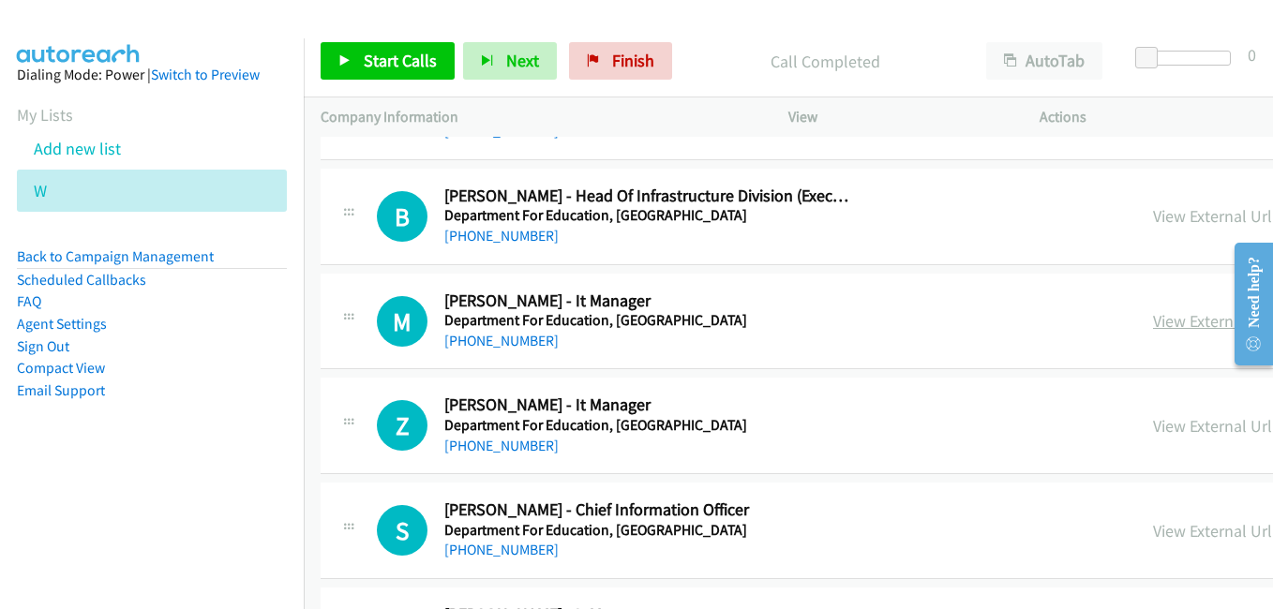
click at [1153, 318] on link "View External Url" at bounding box center [1212, 321] width 119 height 22
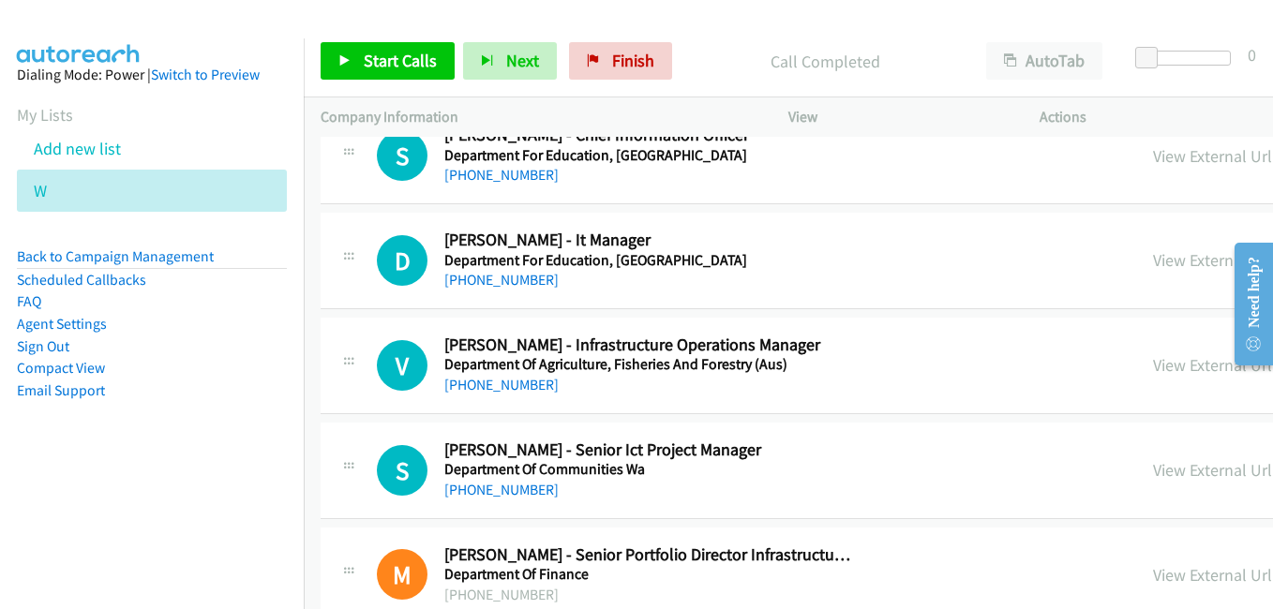
scroll to position [13127, 0]
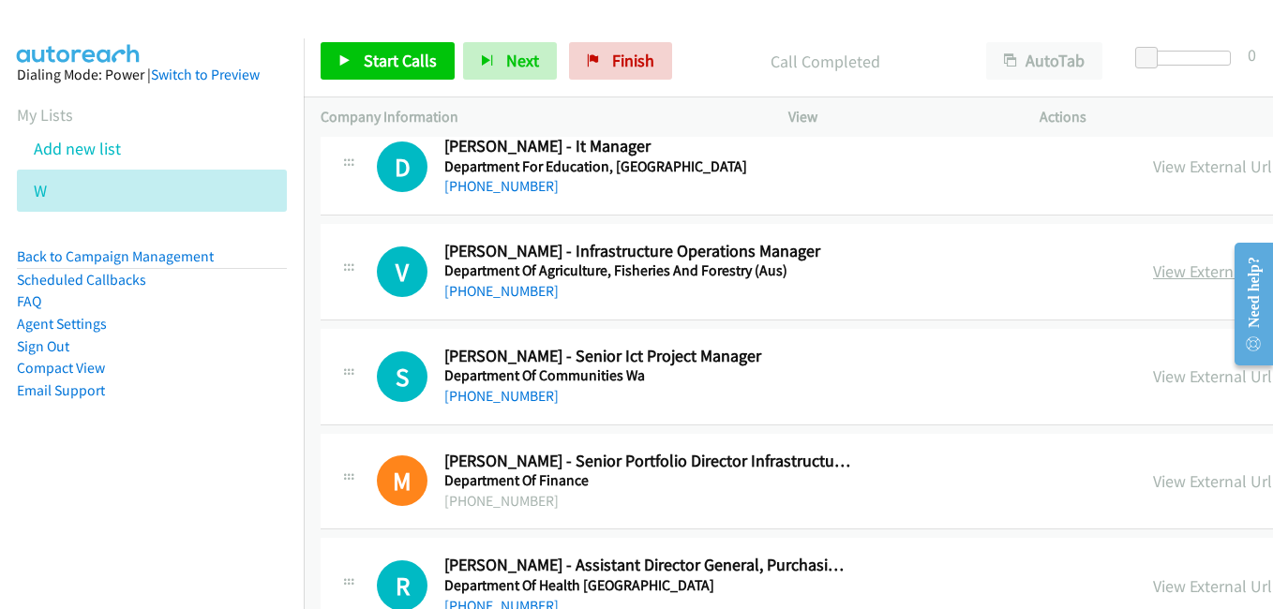
click at [1153, 270] on link "View External Url" at bounding box center [1212, 272] width 119 height 22
click at [1153, 374] on link "View External Url" at bounding box center [1212, 377] width 119 height 22
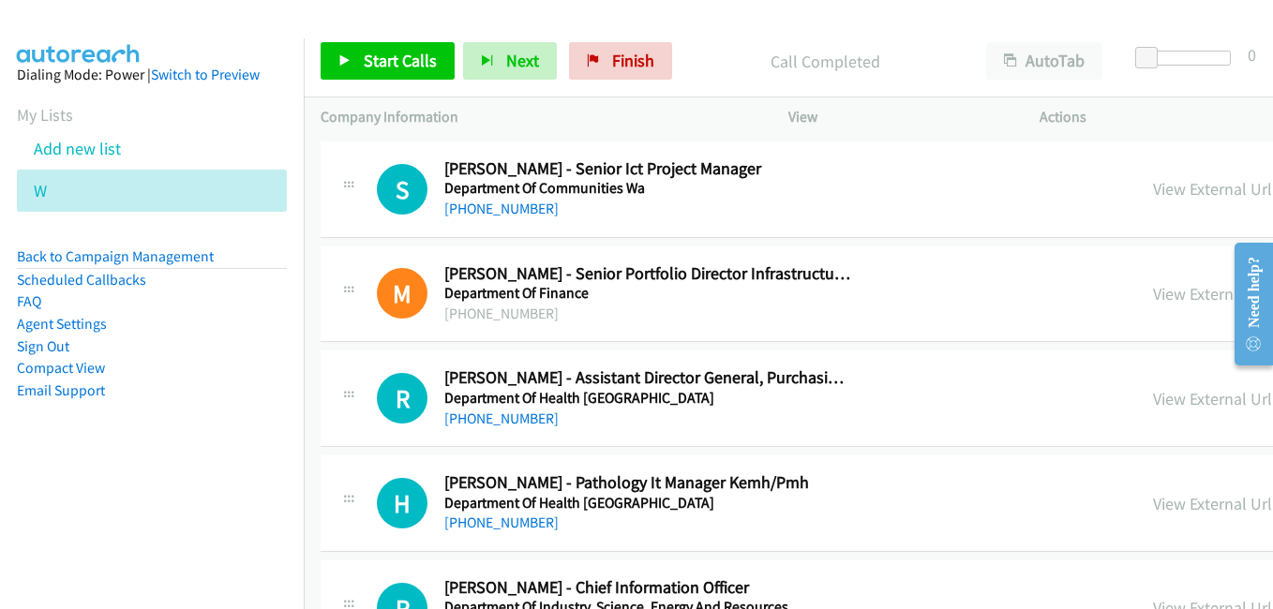
scroll to position [13409, 0]
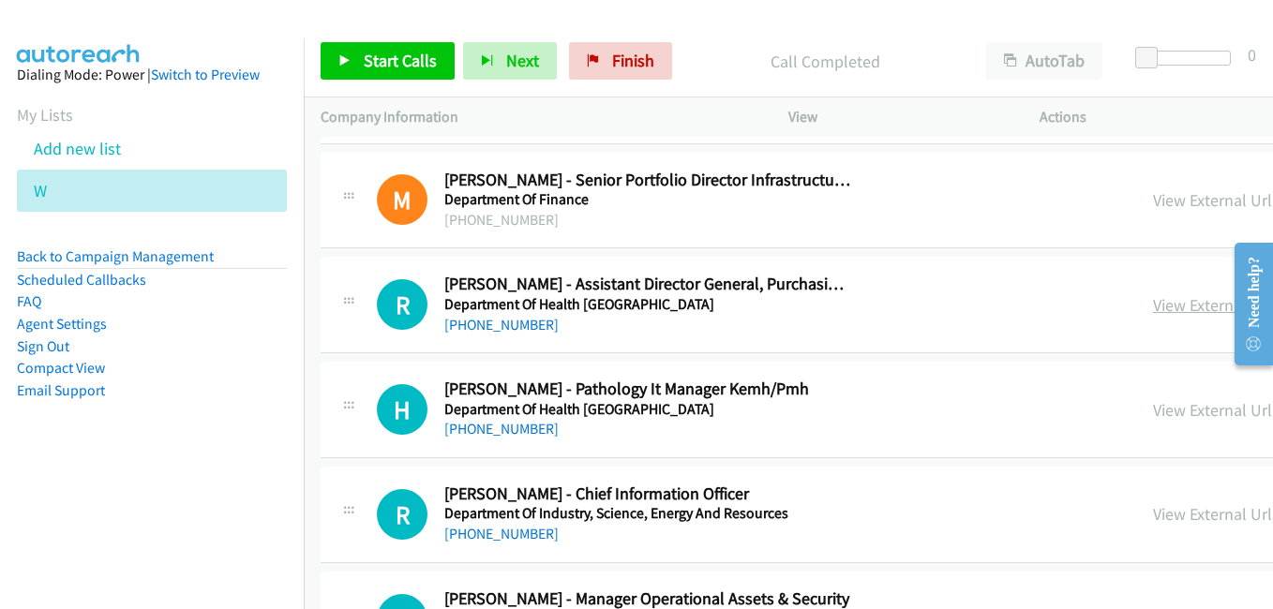
click at [1153, 296] on link "View External Url" at bounding box center [1212, 305] width 119 height 22
drag, startPoint x: 964, startPoint y: 412, endPoint x: 419, endPoint y: 79, distance: 638.4
click at [1153, 412] on link "View External Url" at bounding box center [1212, 410] width 119 height 22
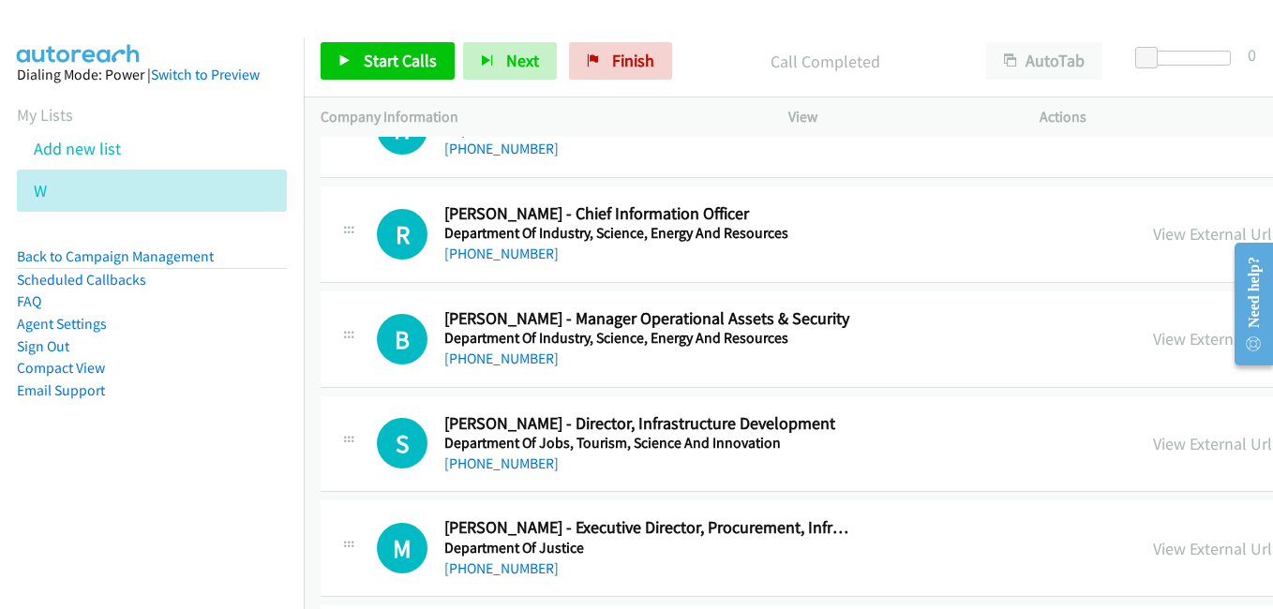
scroll to position [13690, 0]
click at [1153, 229] on link "View External Url" at bounding box center [1212, 233] width 119 height 22
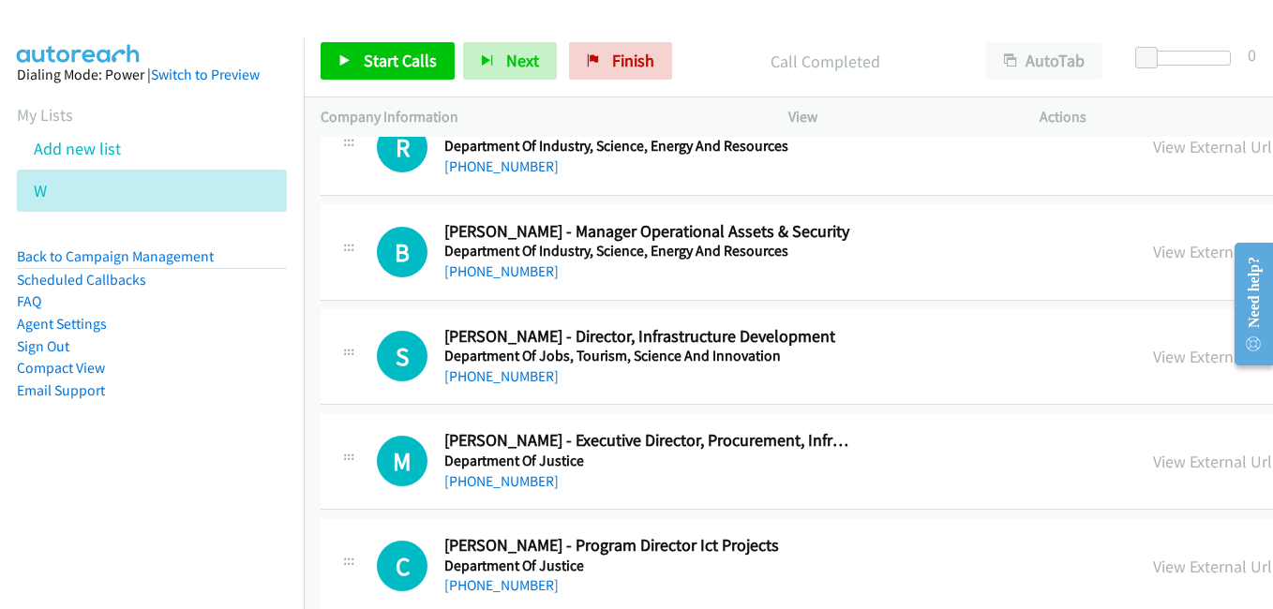
scroll to position [13784, 0]
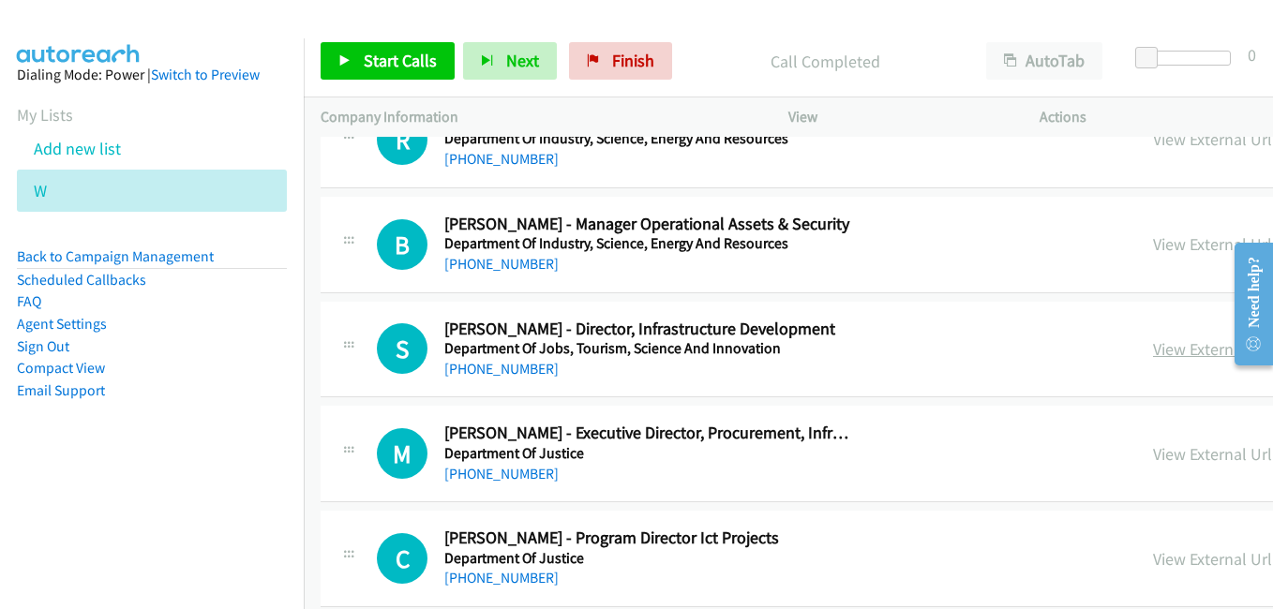
click at [1153, 353] on link "View External Url" at bounding box center [1212, 349] width 119 height 22
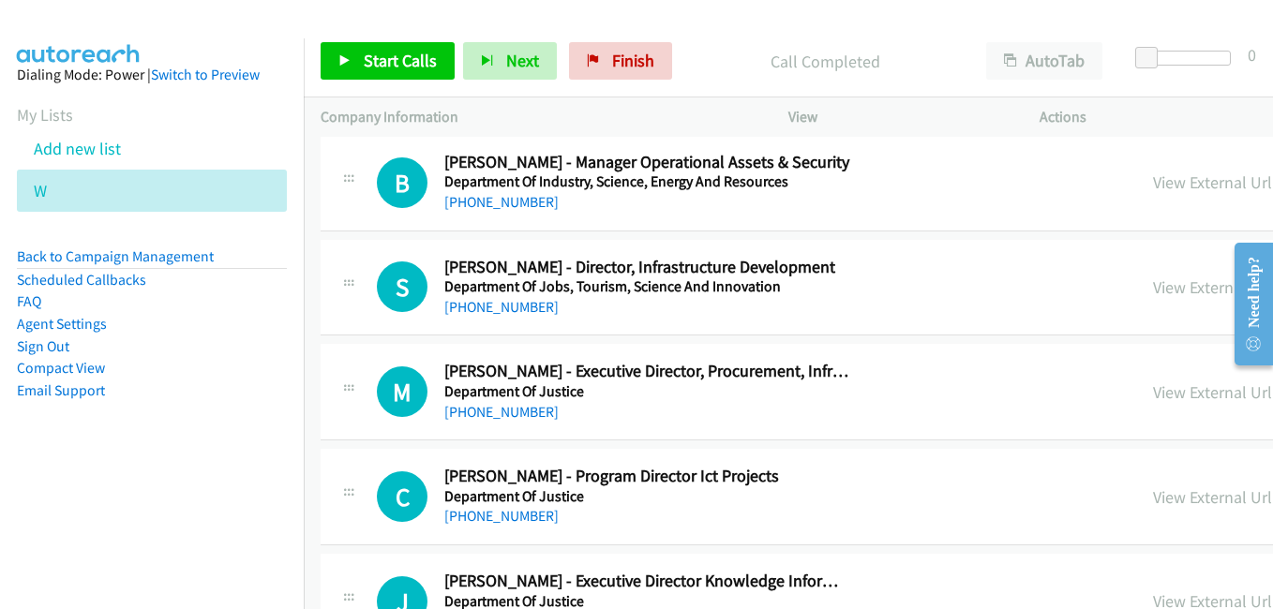
scroll to position [13877, 0]
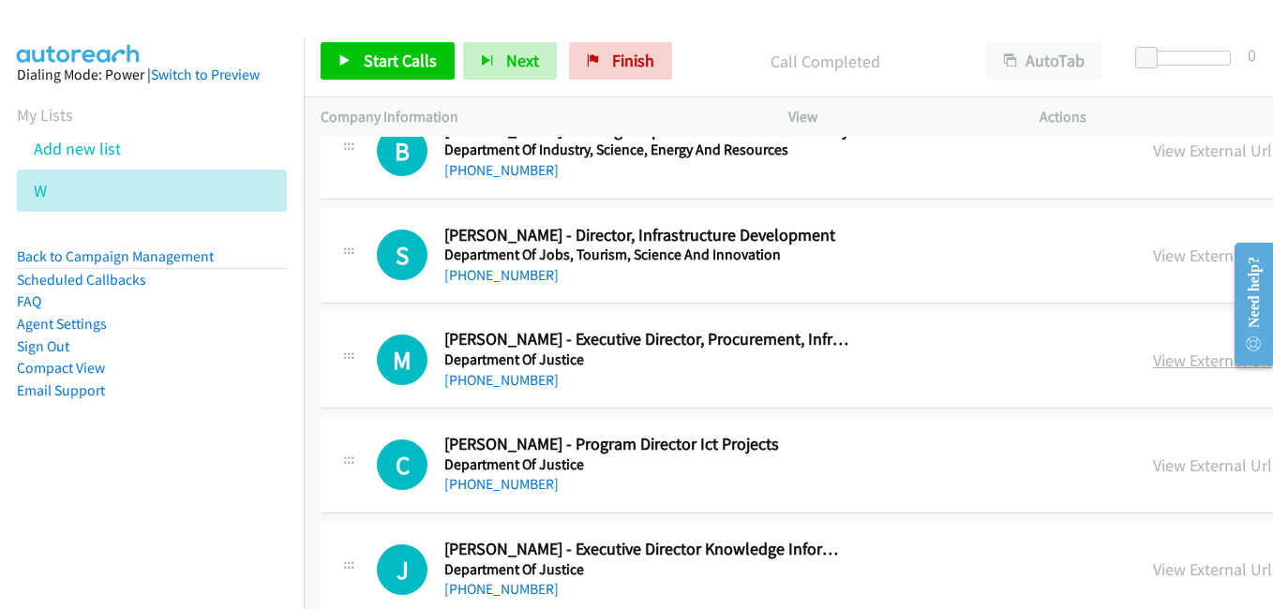
click at [1153, 356] on link "View External Url" at bounding box center [1212, 361] width 119 height 22
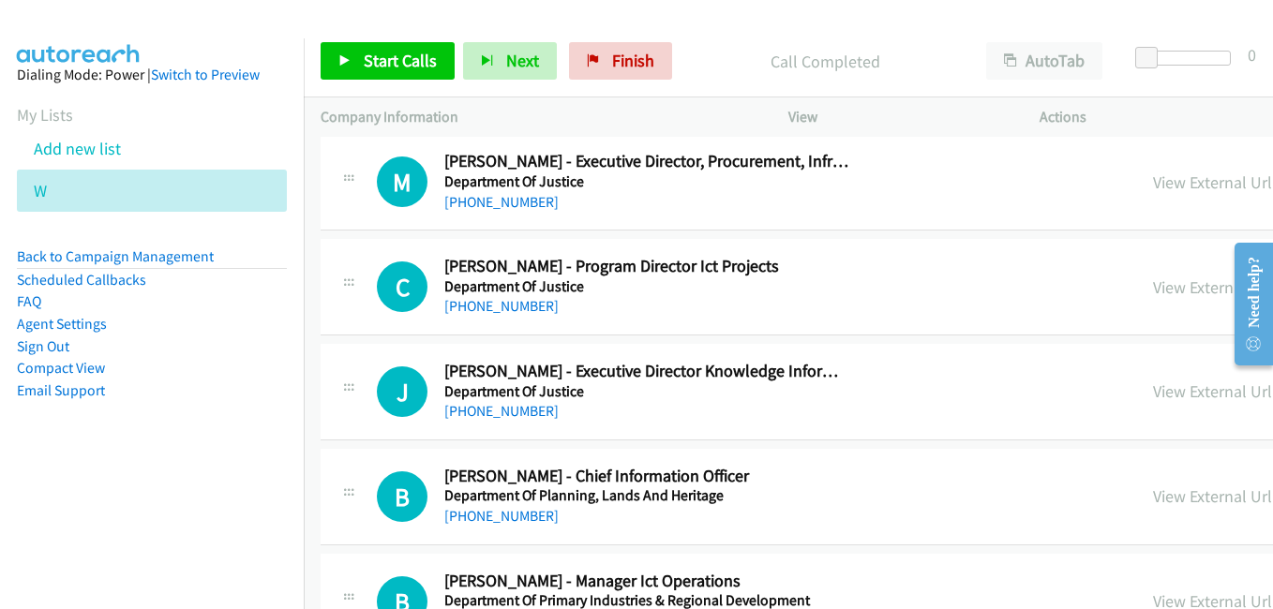
scroll to position [14065, 0]
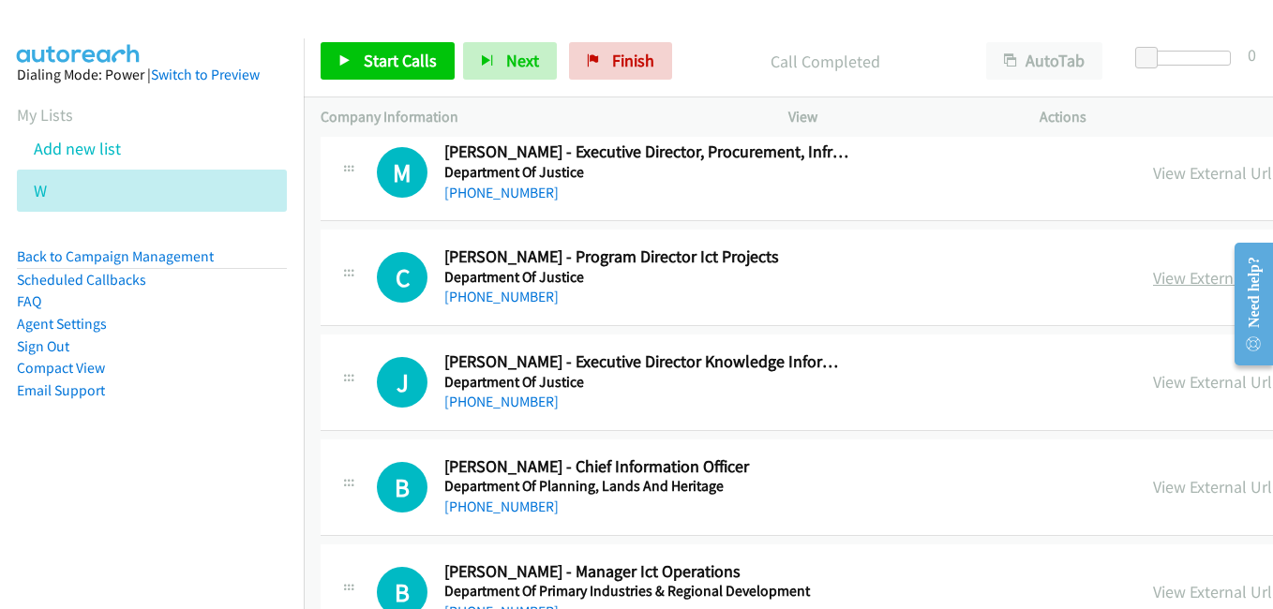
click at [1153, 274] on link "View External Url" at bounding box center [1212, 278] width 119 height 22
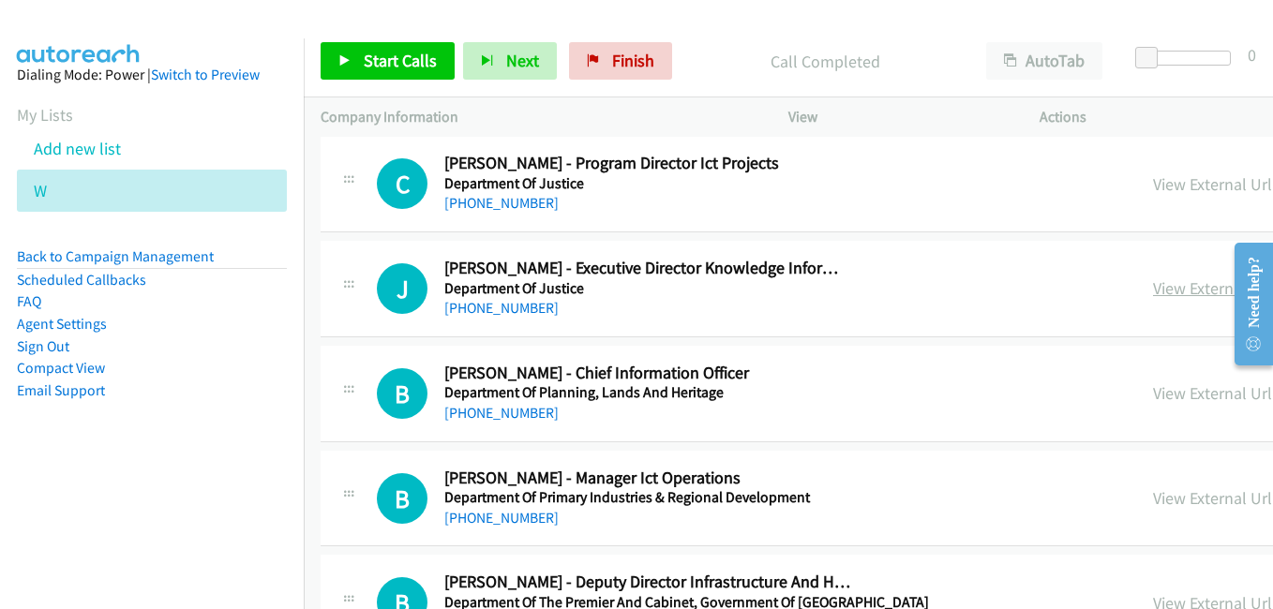
click at [1153, 288] on link "View External Url" at bounding box center [1212, 289] width 119 height 22
drag, startPoint x: 935, startPoint y: 393, endPoint x: 948, endPoint y: 393, distance: 13.1
click at [1153, 393] on link "View External Url" at bounding box center [1212, 394] width 119 height 22
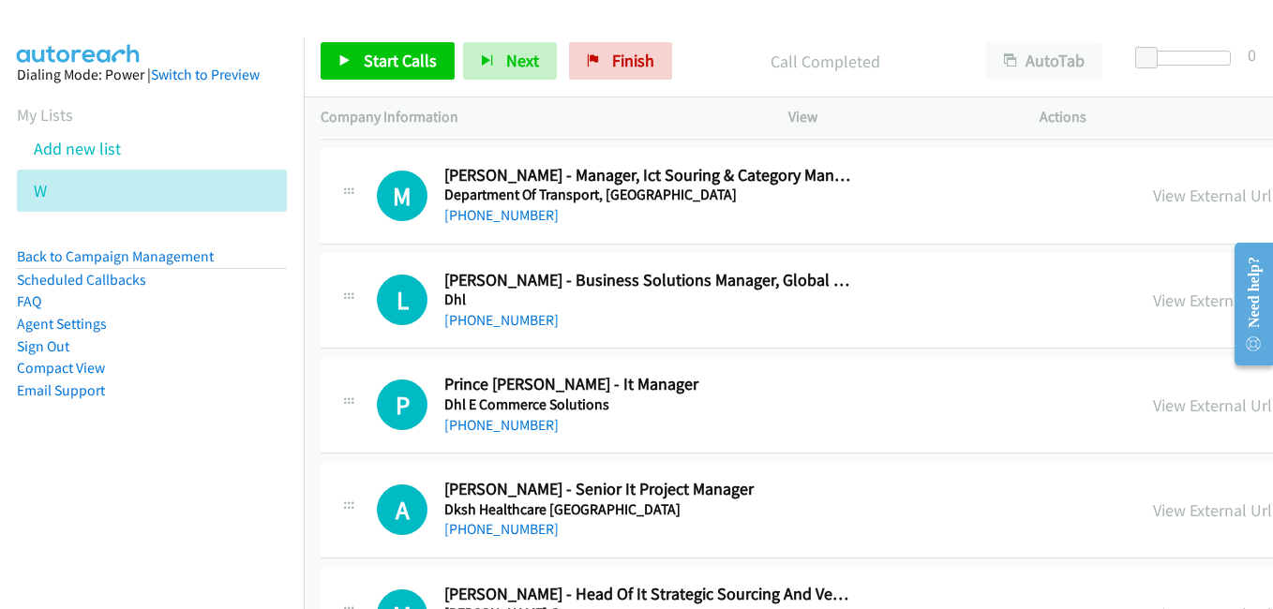
scroll to position [15003, 0]
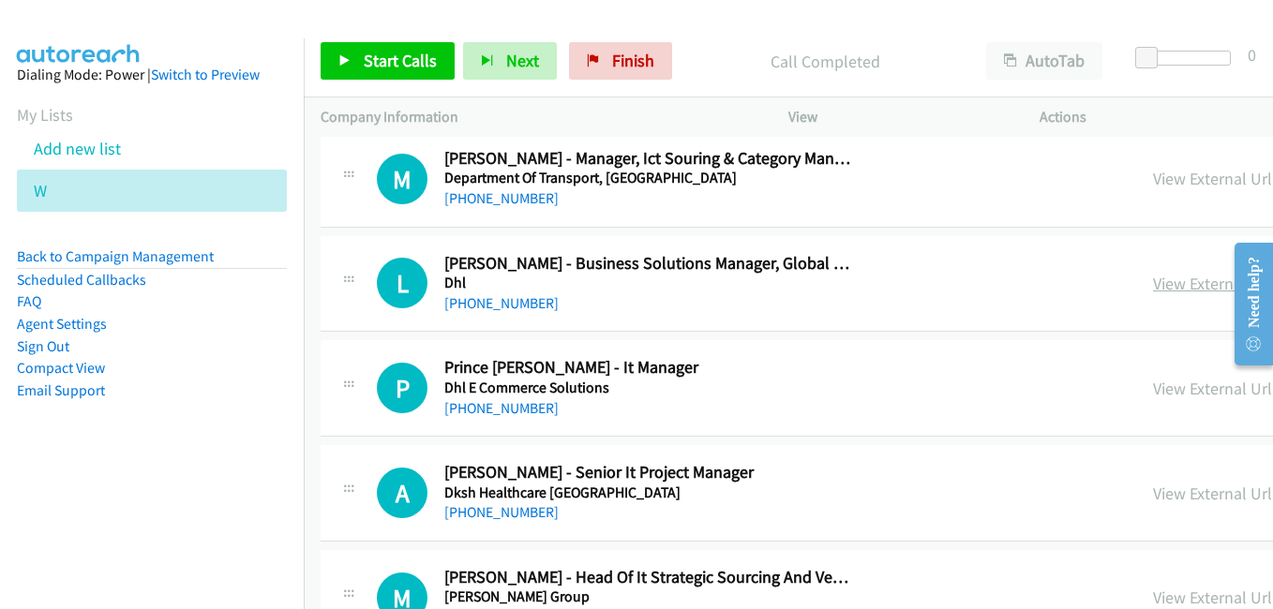
click at [1153, 281] on link "View External Url" at bounding box center [1212, 284] width 119 height 22
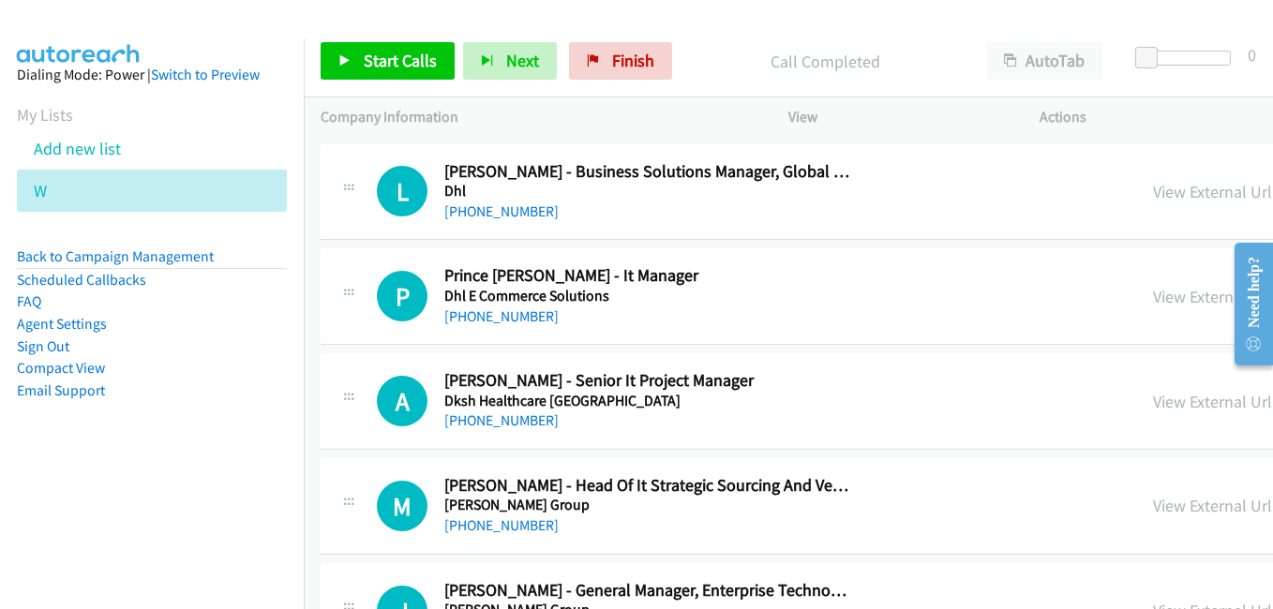
scroll to position [15096, 0]
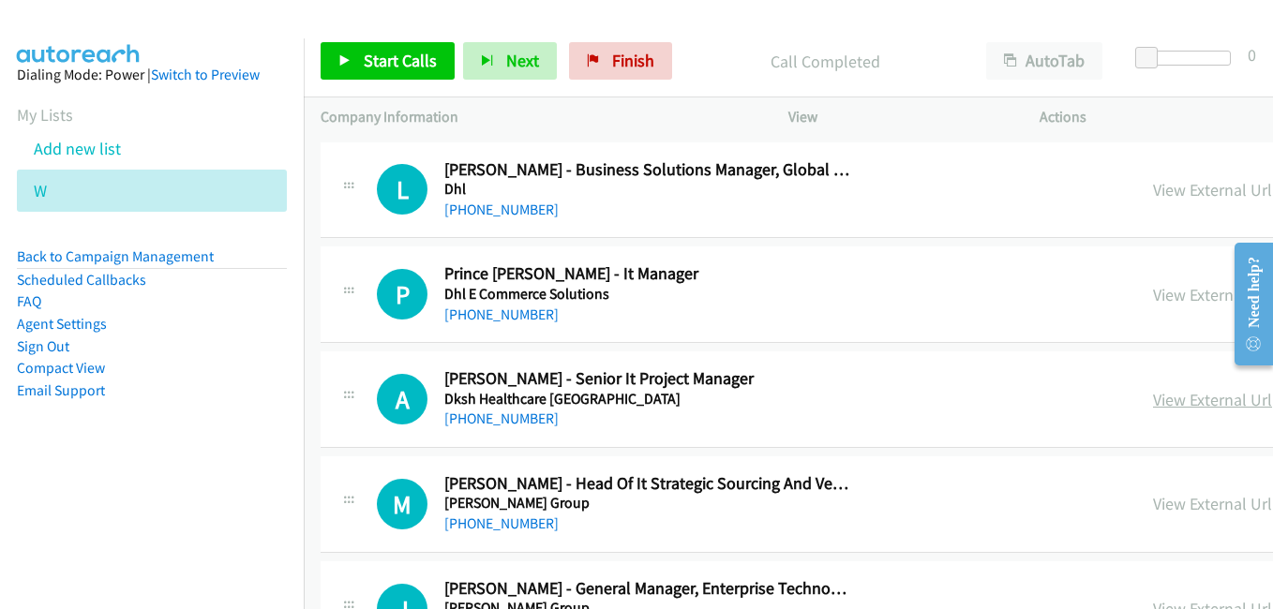
click at [1153, 397] on link "View External Url" at bounding box center [1212, 400] width 119 height 22
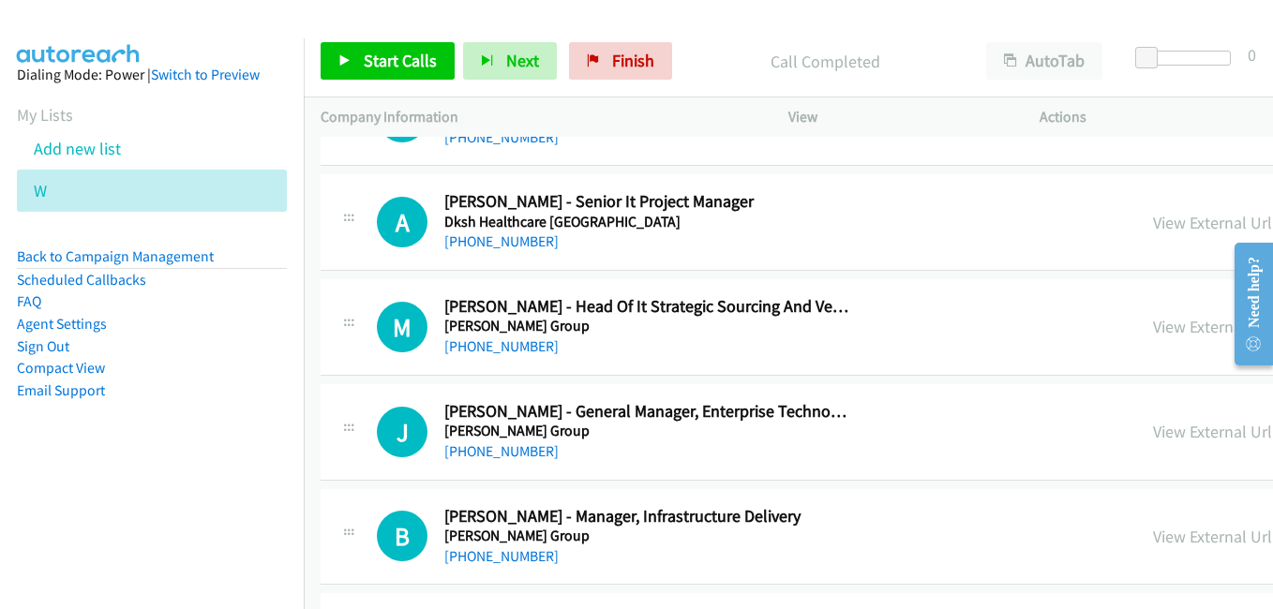
scroll to position [15284, 0]
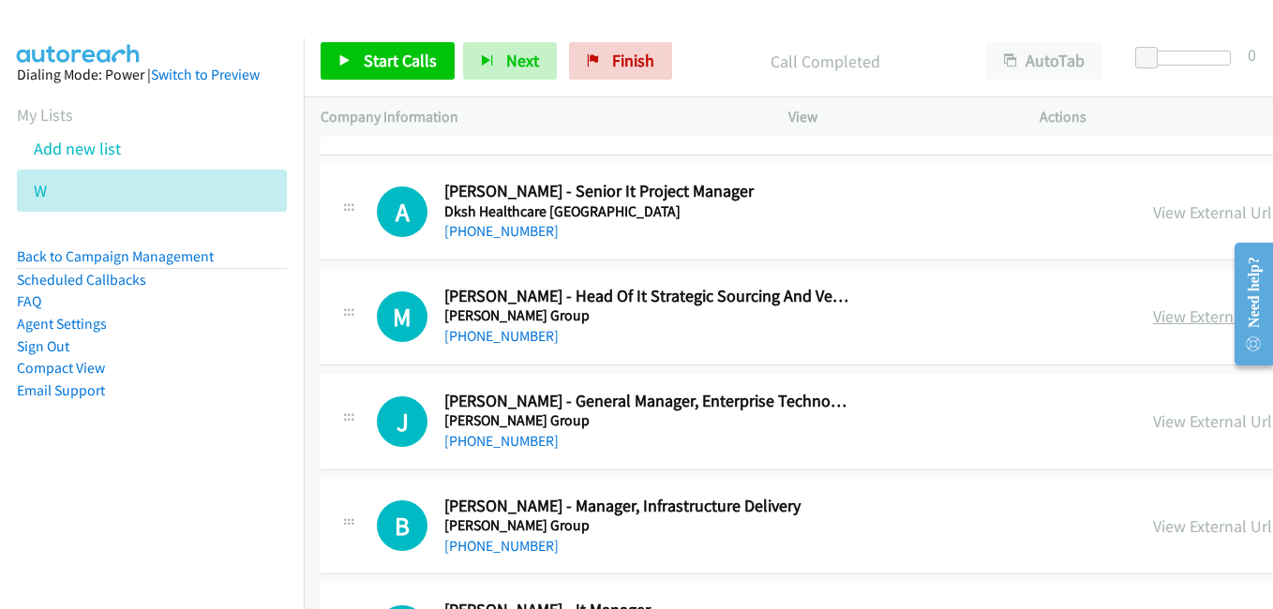
click at [1153, 325] on link "View External Url" at bounding box center [1212, 317] width 119 height 22
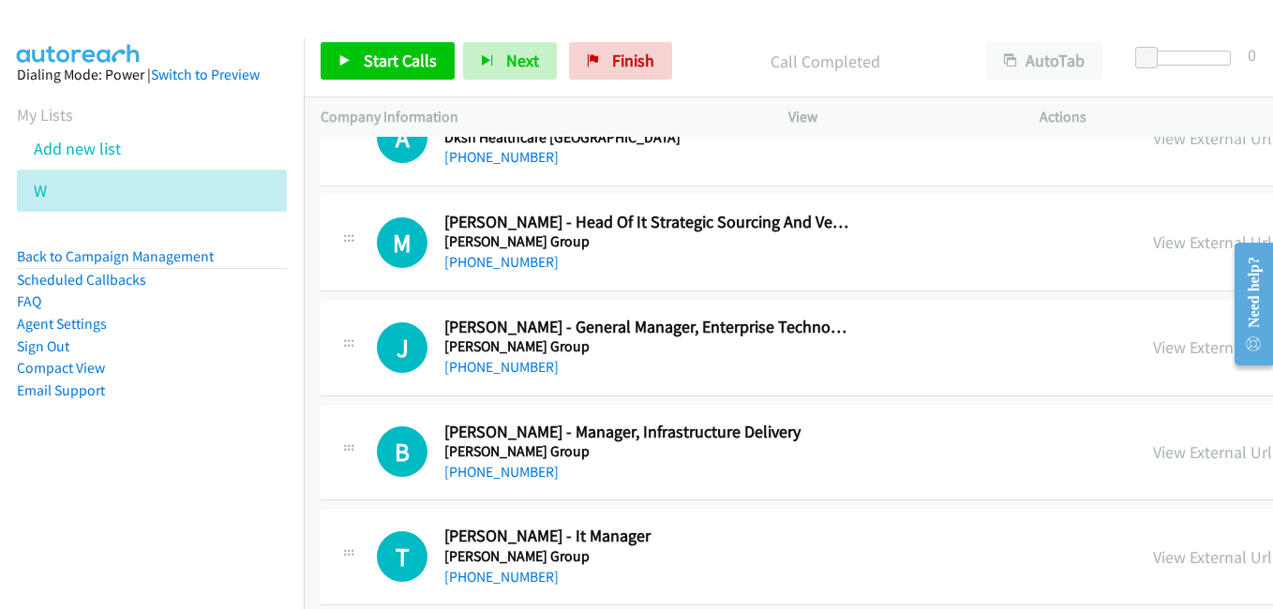
scroll to position [15378, 0]
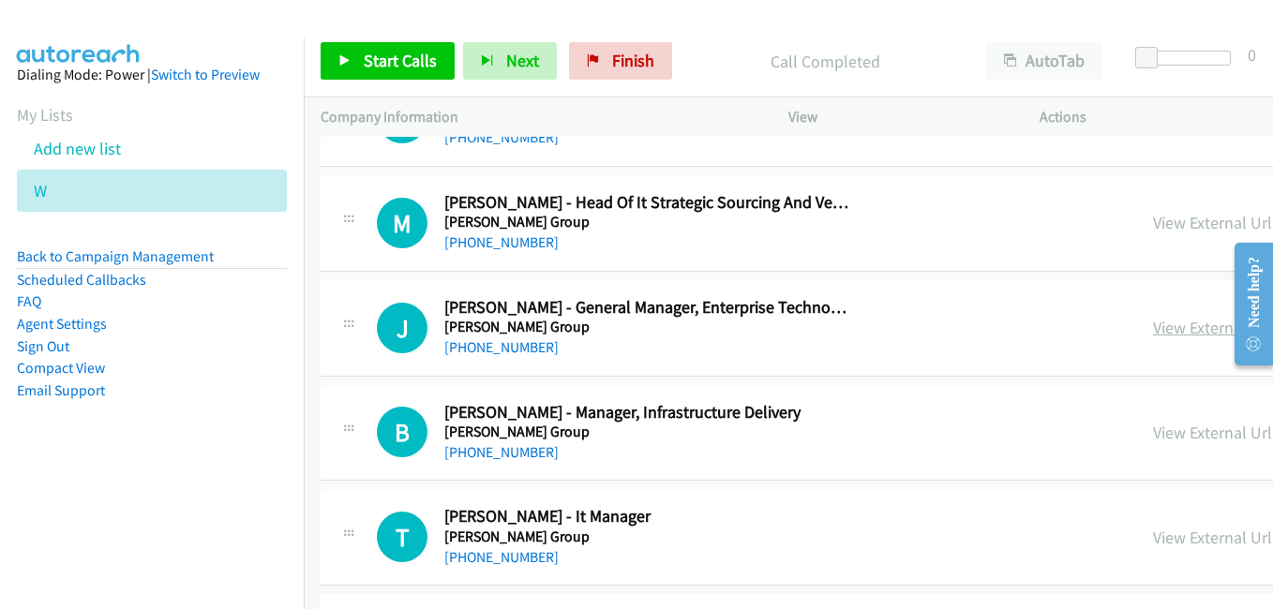
click at [1153, 323] on link "View External Url" at bounding box center [1212, 328] width 119 height 22
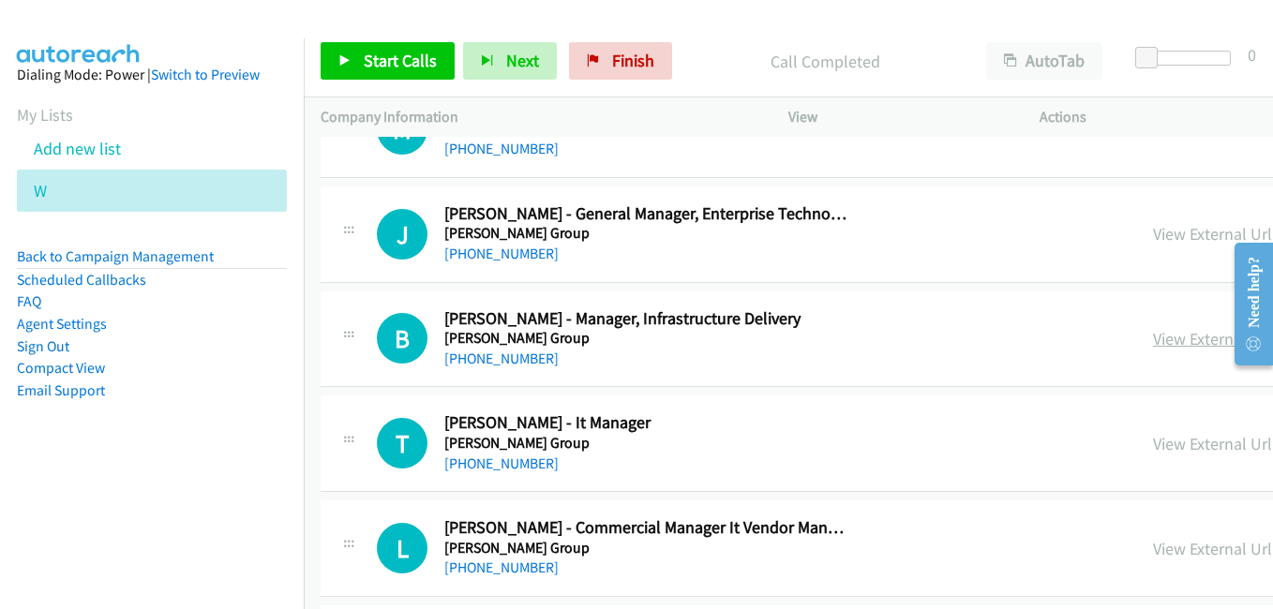
click at [1153, 342] on link "View External Url" at bounding box center [1212, 339] width 119 height 22
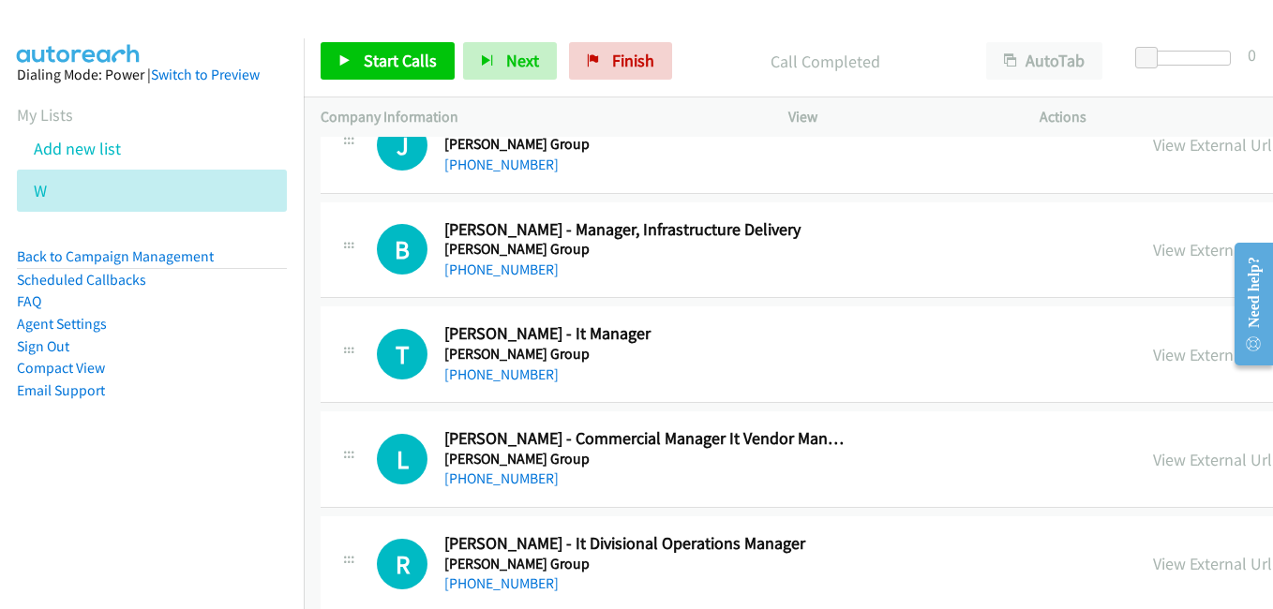
scroll to position [15565, 0]
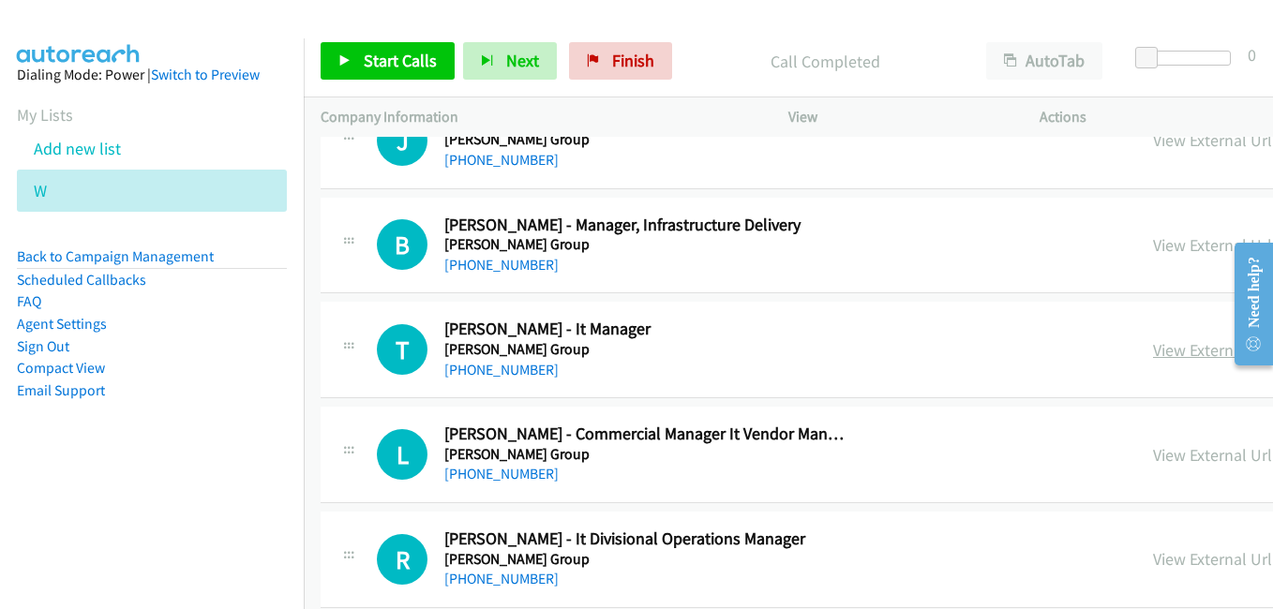
click at [1153, 349] on link "View External Url" at bounding box center [1212, 350] width 119 height 22
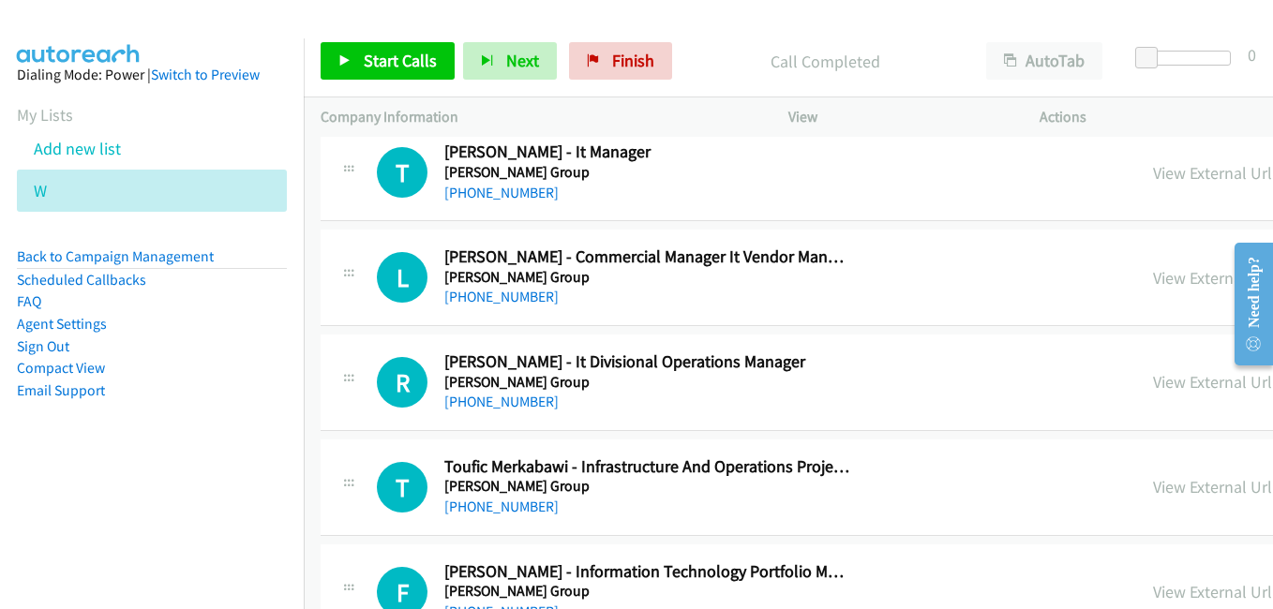
scroll to position [15753, 0]
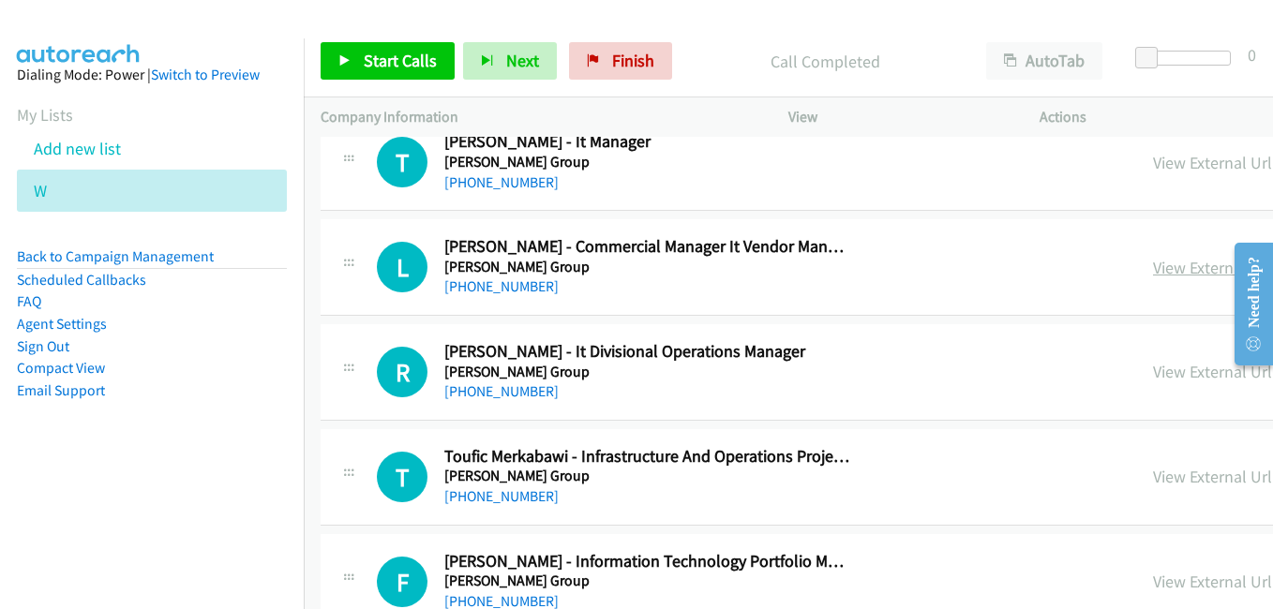
click at [1153, 274] on link "View External Url" at bounding box center [1212, 268] width 119 height 22
click at [1153, 373] on link "View External Url" at bounding box center [1212, 372] width 119 height 22
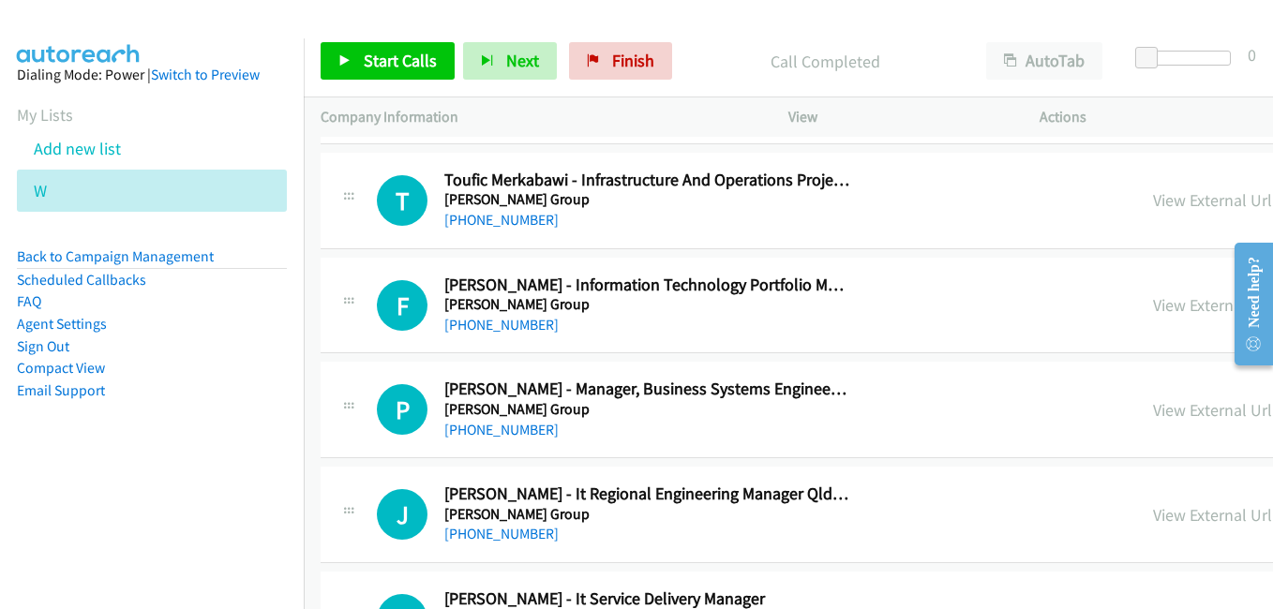
scroll to position [16034, 0]
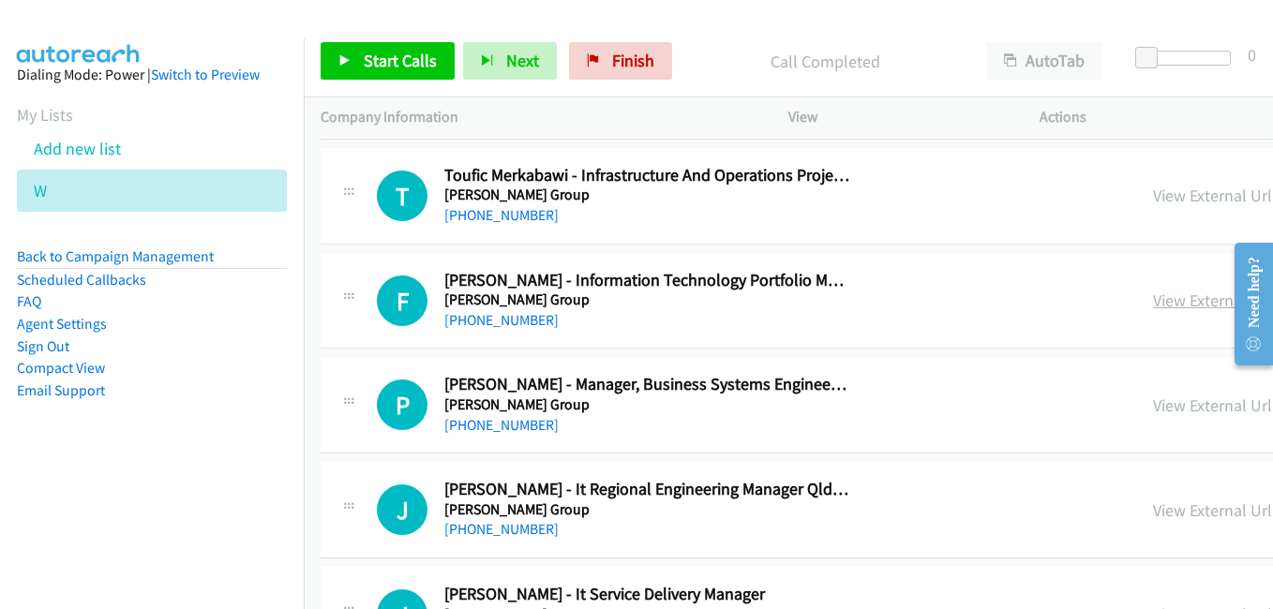
click at [1153, 304] on link "View External Url" at bounding box center [1212, 301] width 119 height 22
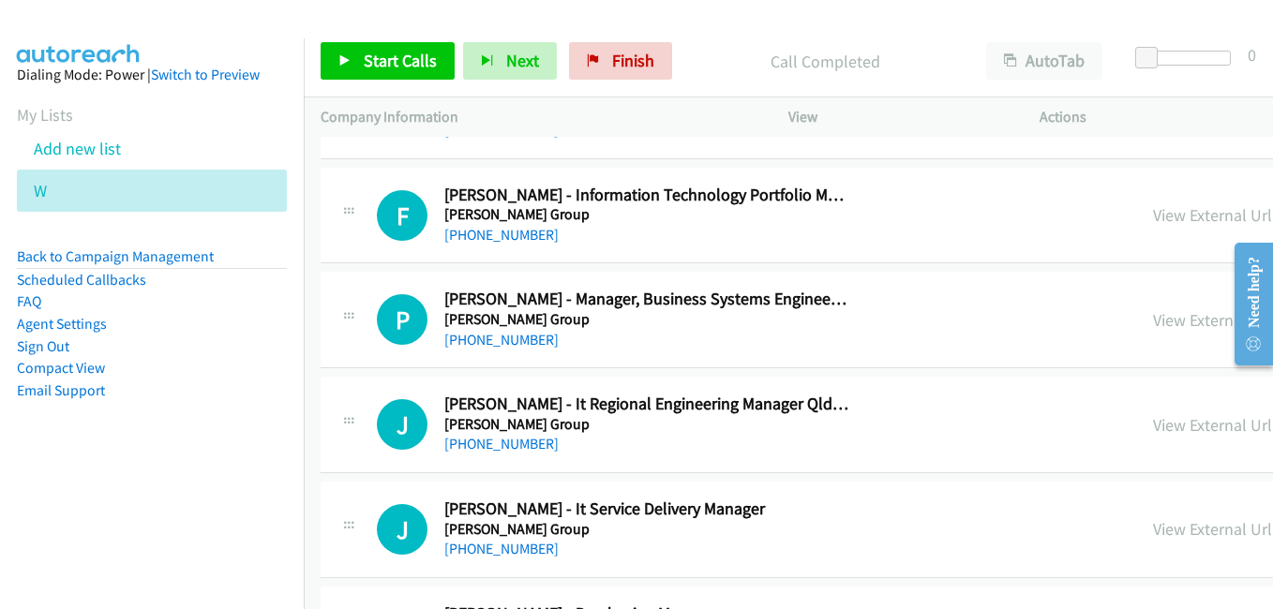
scroll to position [16128, 0]
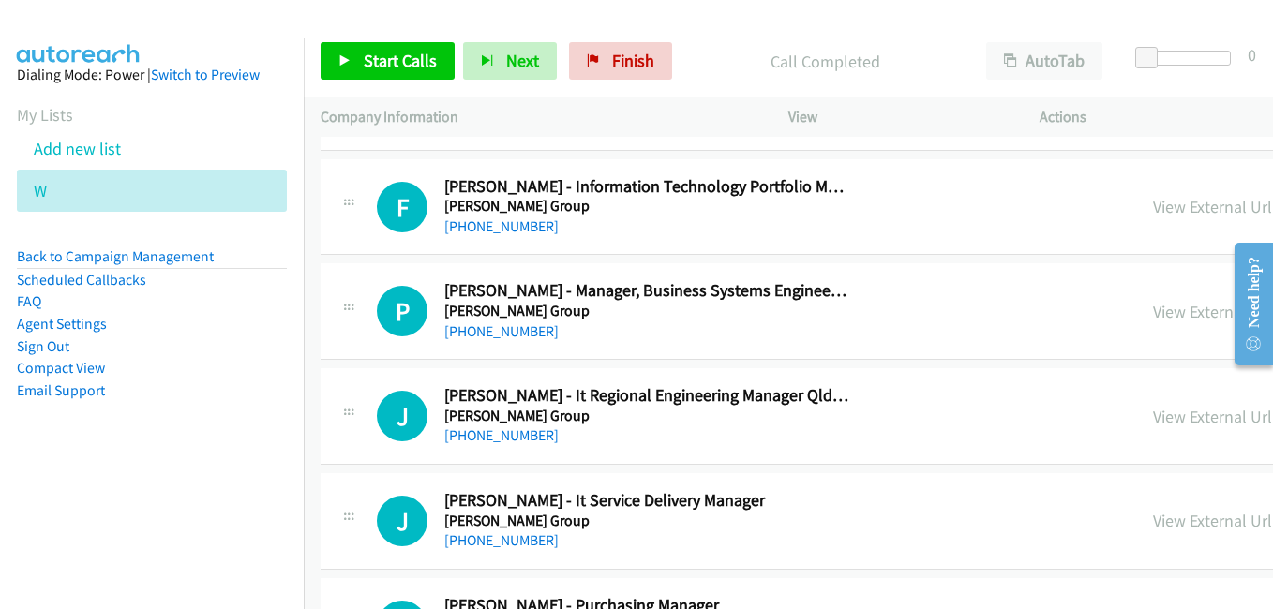
click at [1153, 311] on link "View External Url" at bounding box center [1212, 312] width 119 height 22
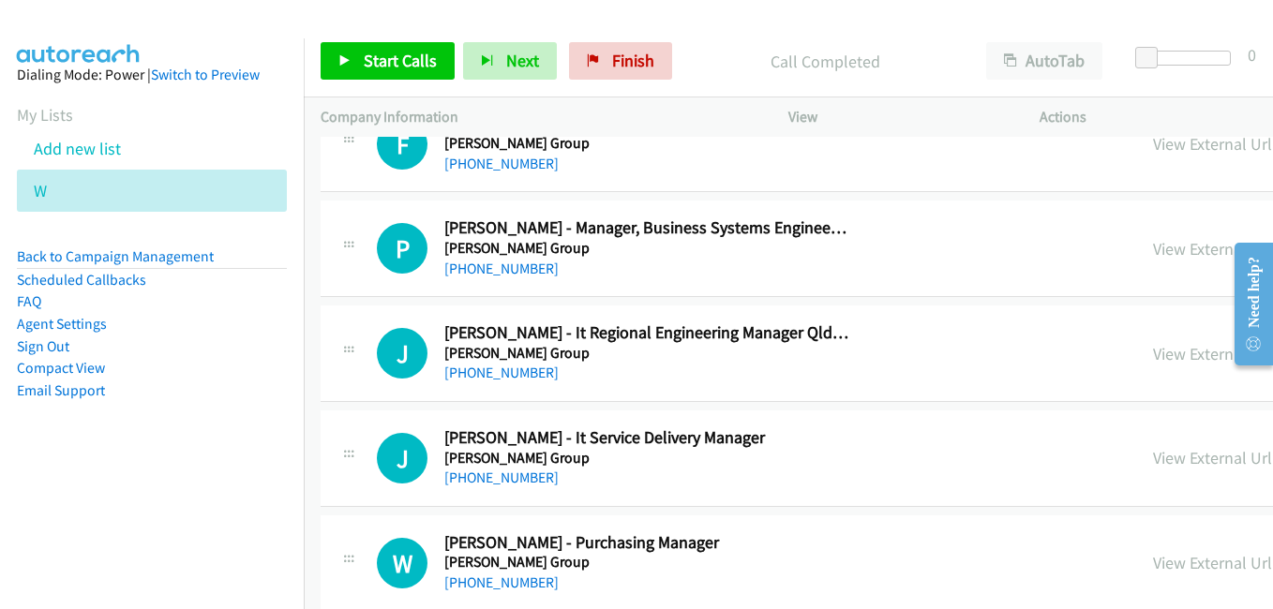
scroll to position [16222, 0]
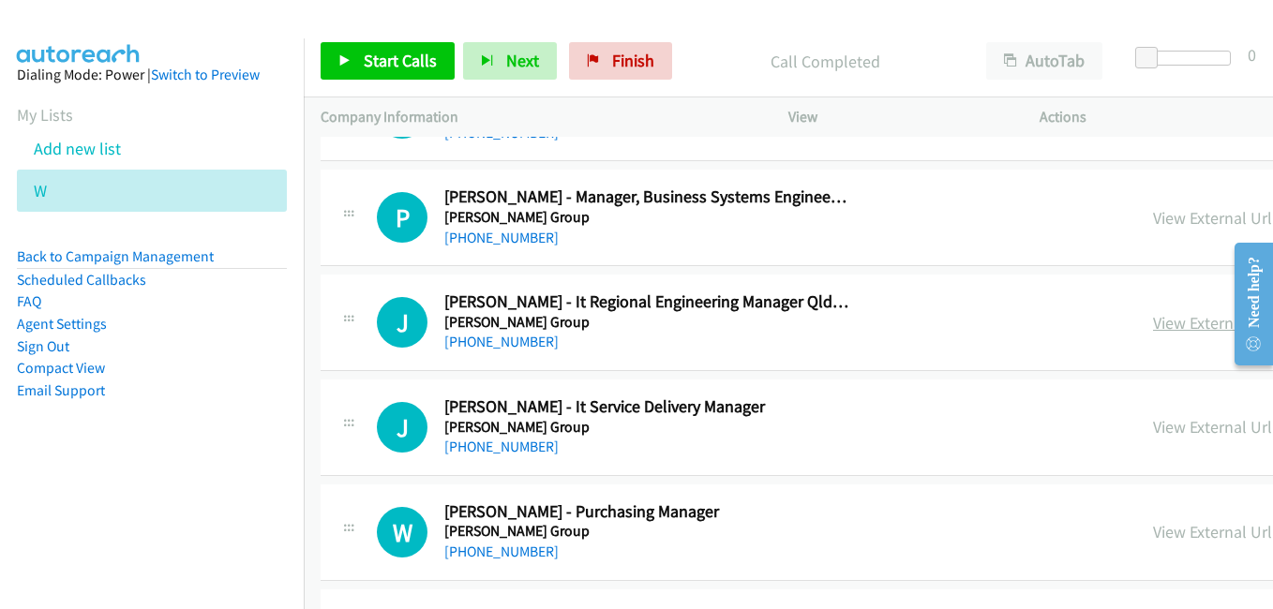
click at [1153, 320] on link "View External Url" at bounding box center [1212, 323] width 119 height 22
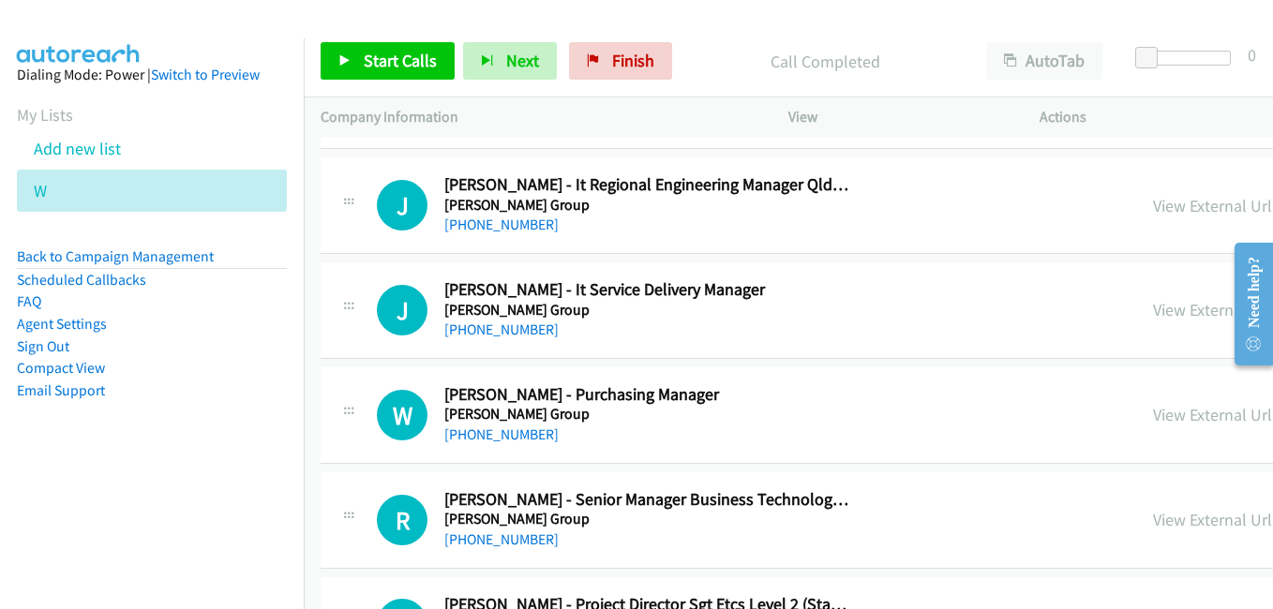
scroll to position [16409, 0]
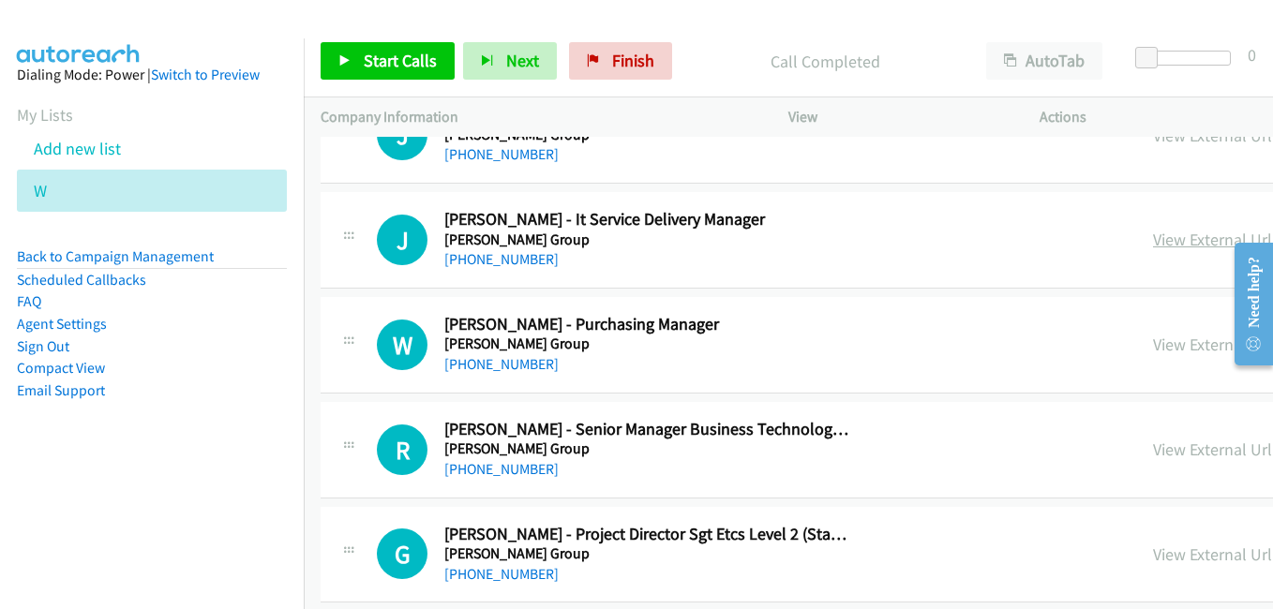
click at [1153, 243] on link "View External Url" at bounding box center [1212, 240] width 119 height 22
click at [1153, 343] on link "View External Url" at bounding box center [1212, 345] width 119 height 22
